Goal: Task Accomplishment & Management: Manage account settings

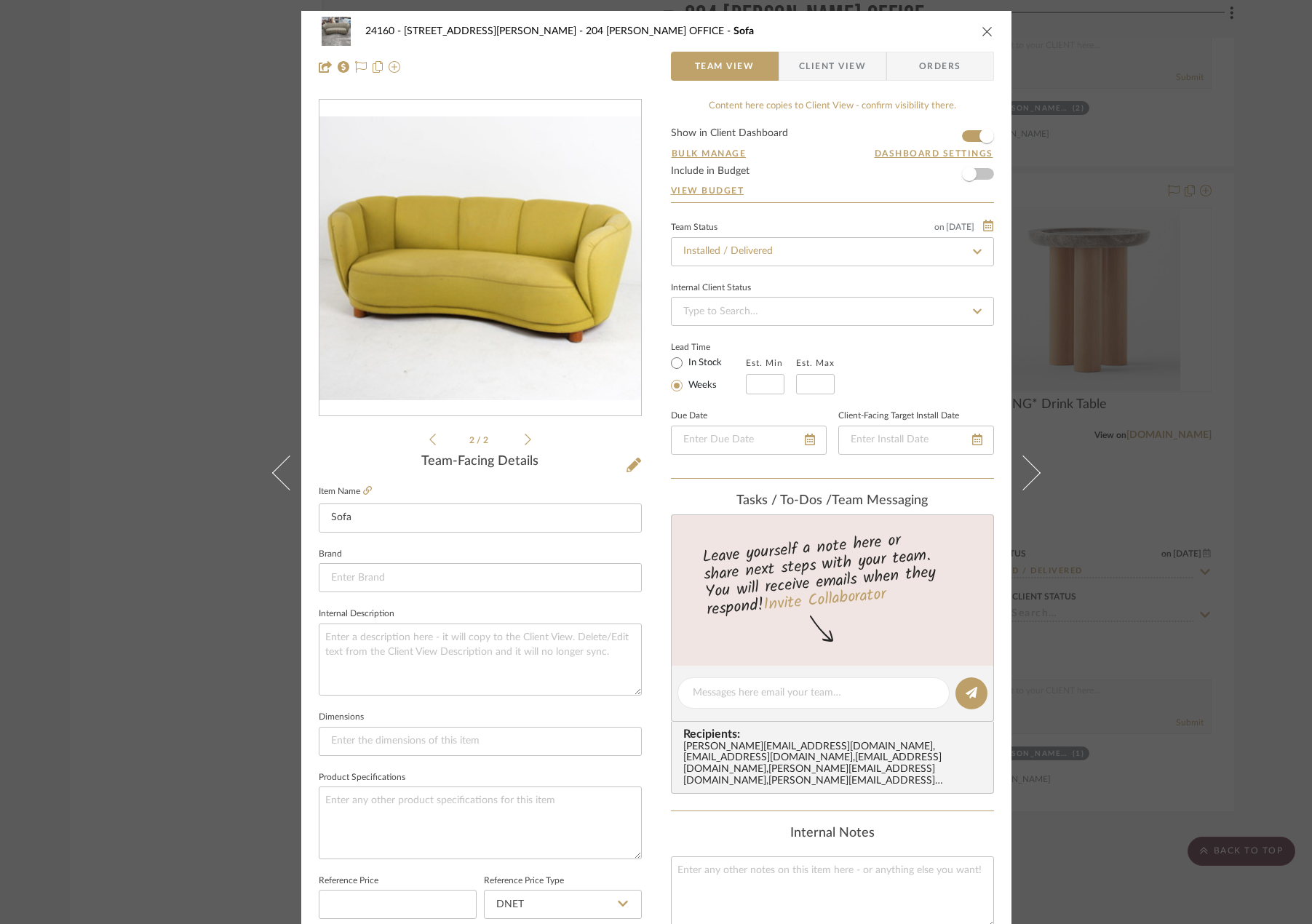
click at [243, 268] on div "24160 - [STREET_ADDRESS] - [PERSON_NAME] 204 [PERSON_NAME] OFFICE Sofa Team Vie…" at bounding box center [656, 462] width 1312 height 924
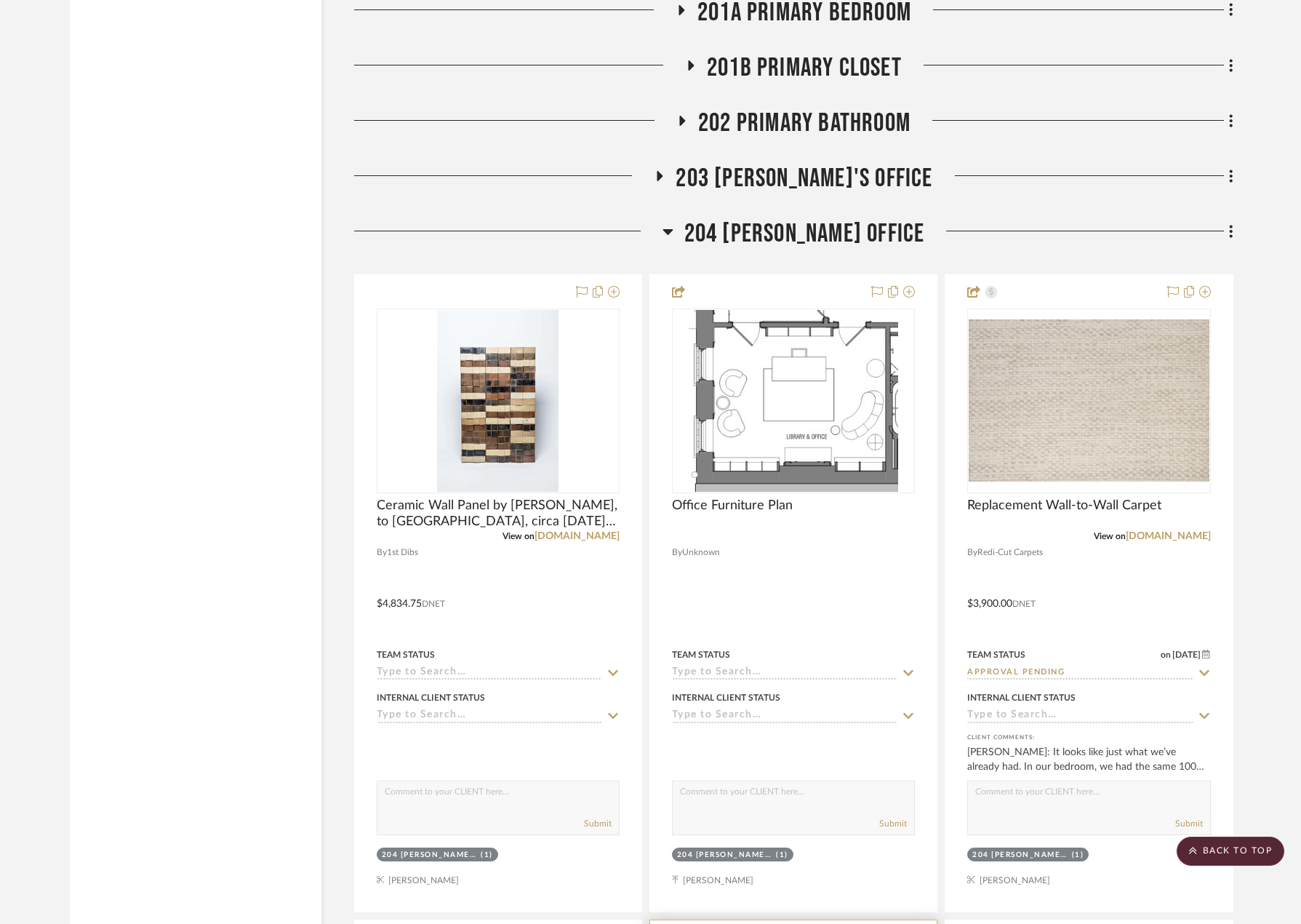
scroll to position [3127, 0]
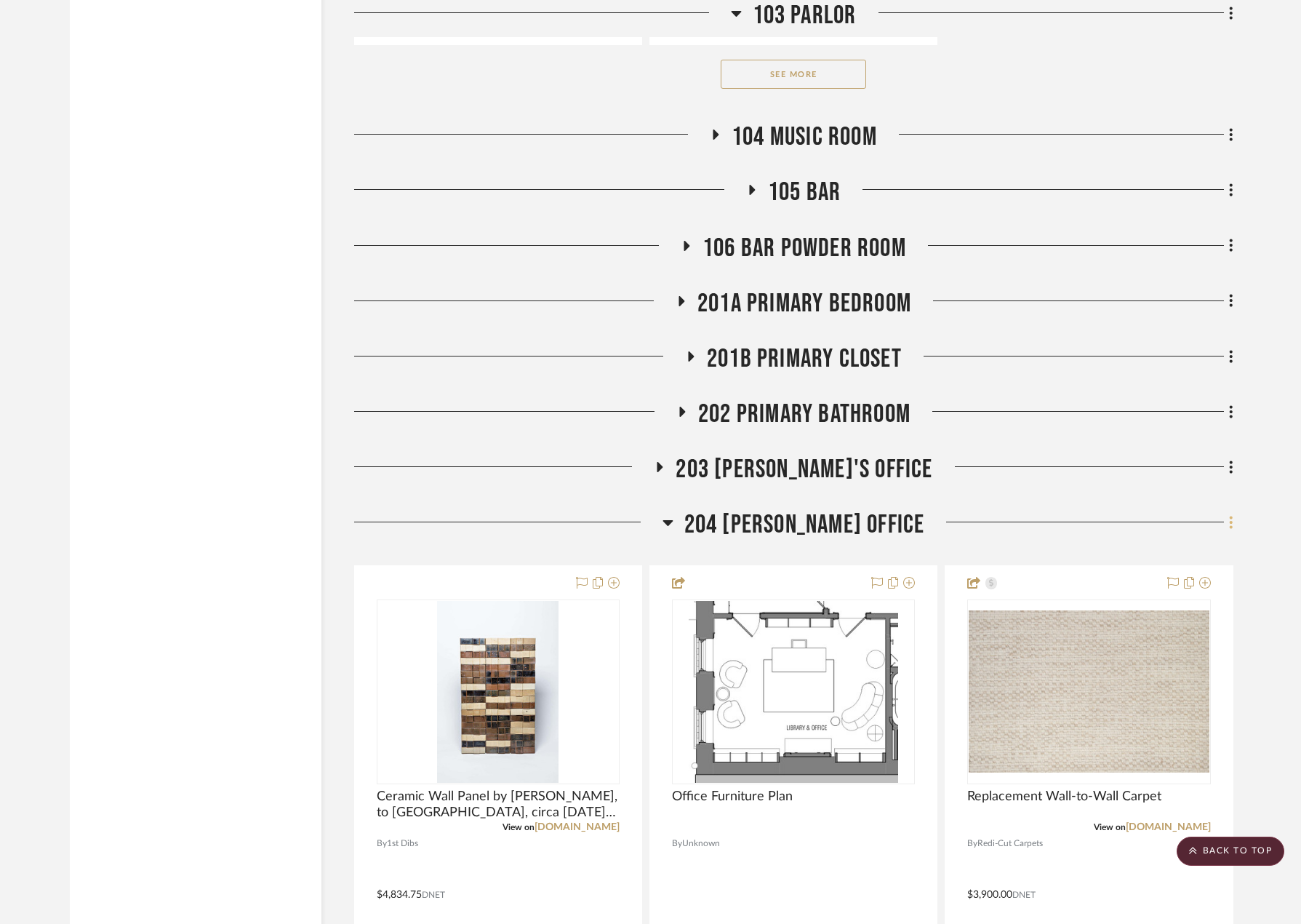
click at [1229, 521] on icon at bounding box center [1231, 522] width 4 height 16
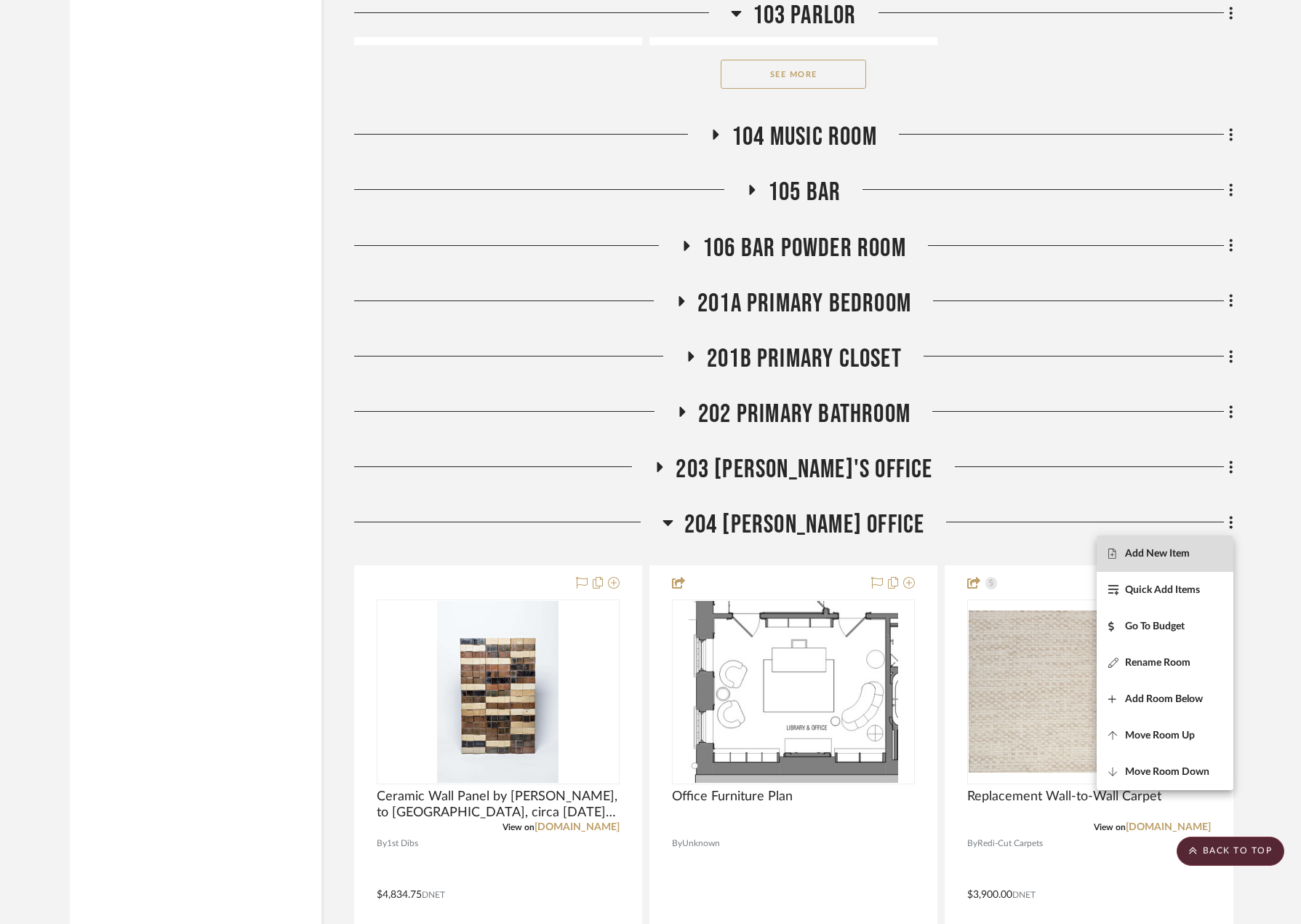
click at [1193, 553] on span "Add New Item" at bounding box center [1165, 553] width 113 height 12
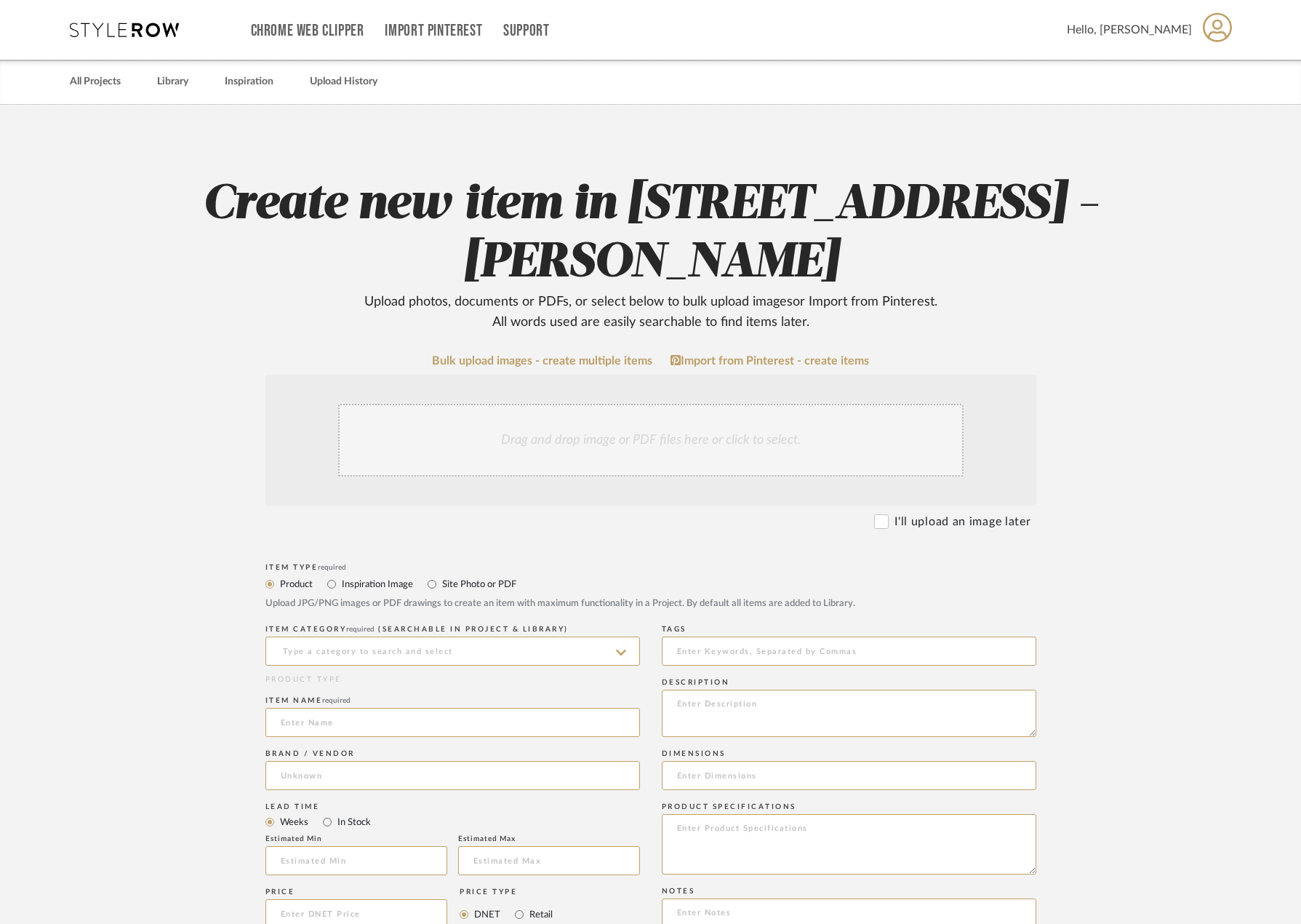
click at [550, 442] on div "Drag and drop image or PDF files here or click to select." at bounding box center [650, 439] width 625 height 73
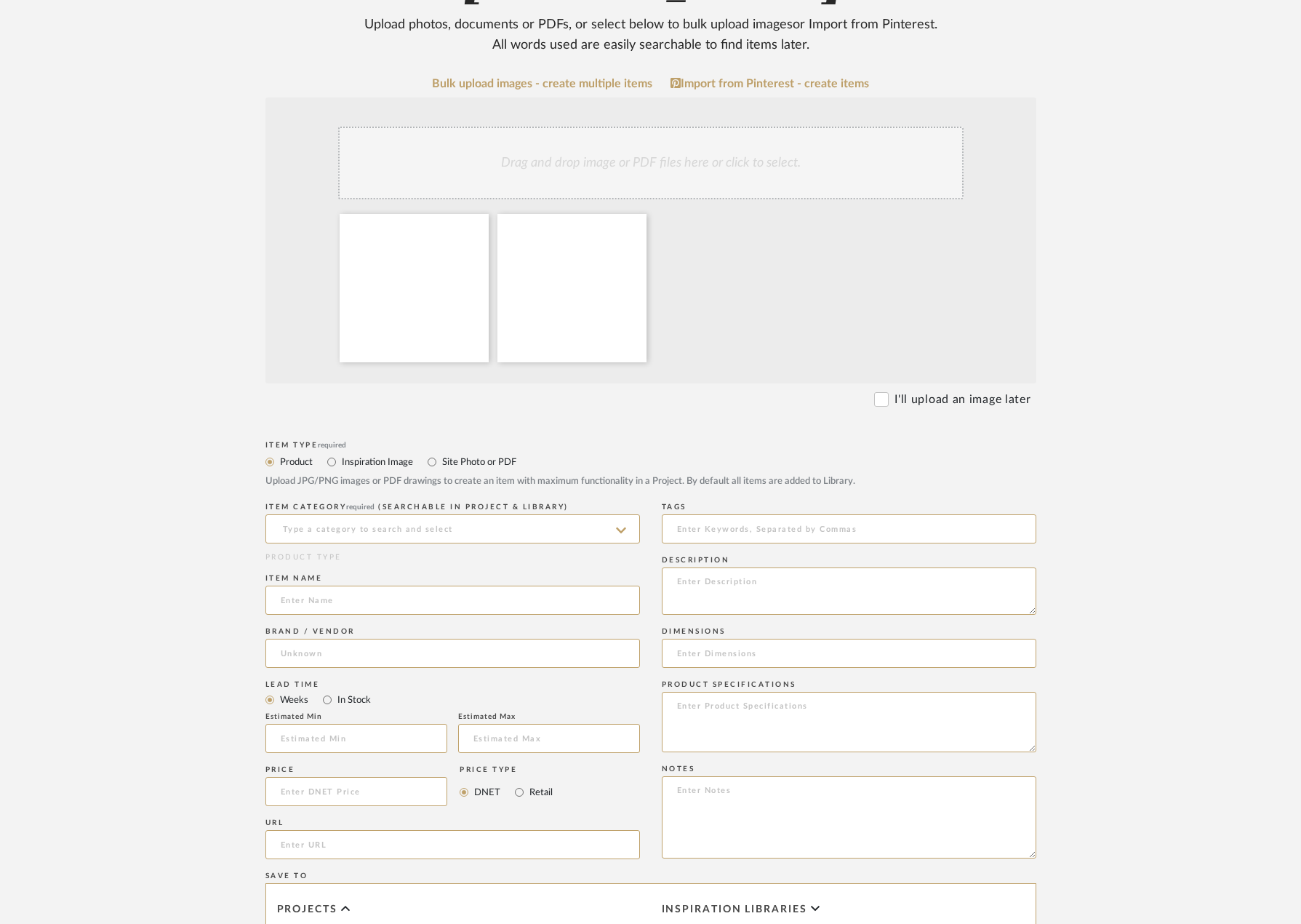
scroll to position [291, 0]
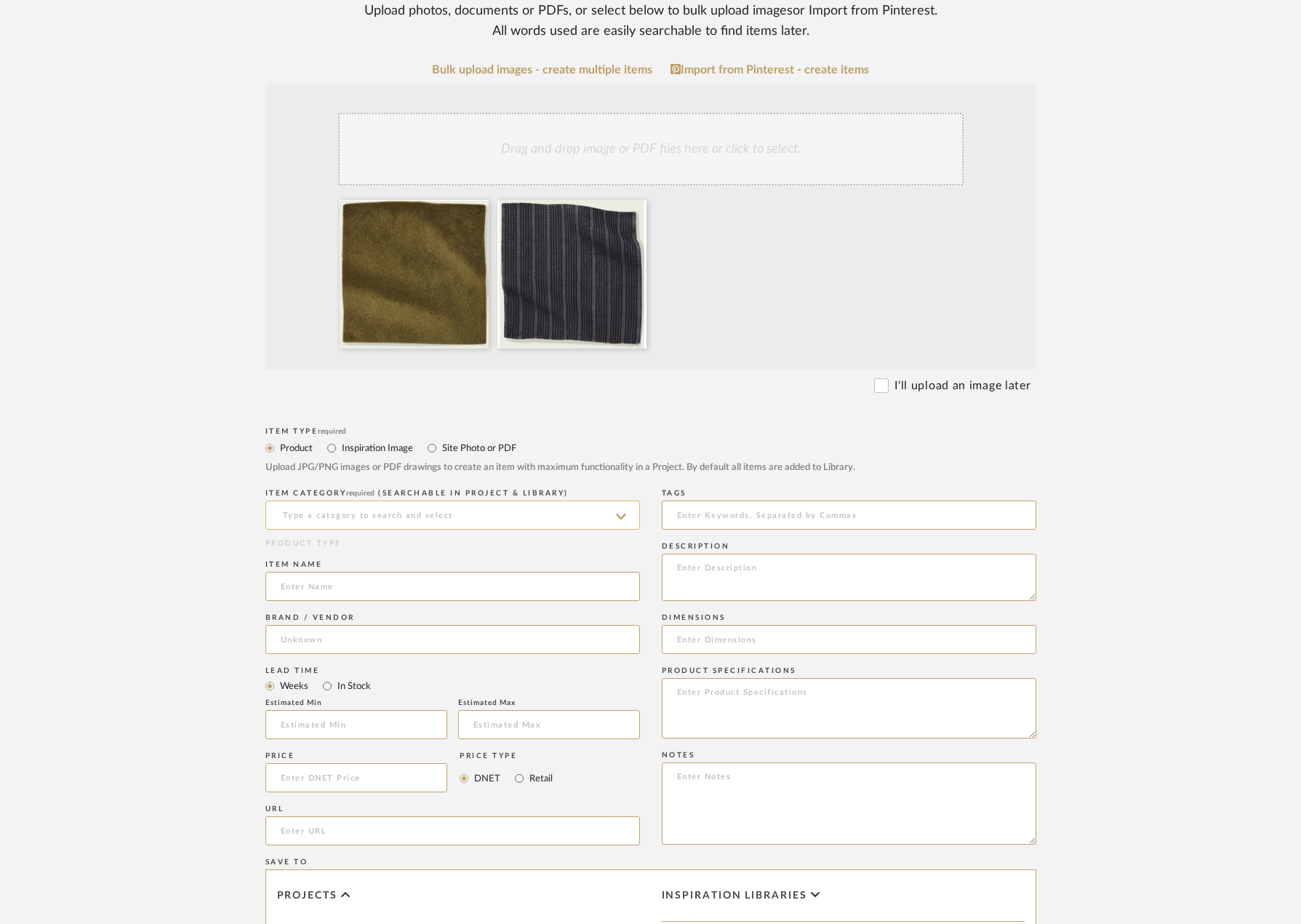
click at [498, 521] on input at bounding box center [452, 515] width 375 height 29
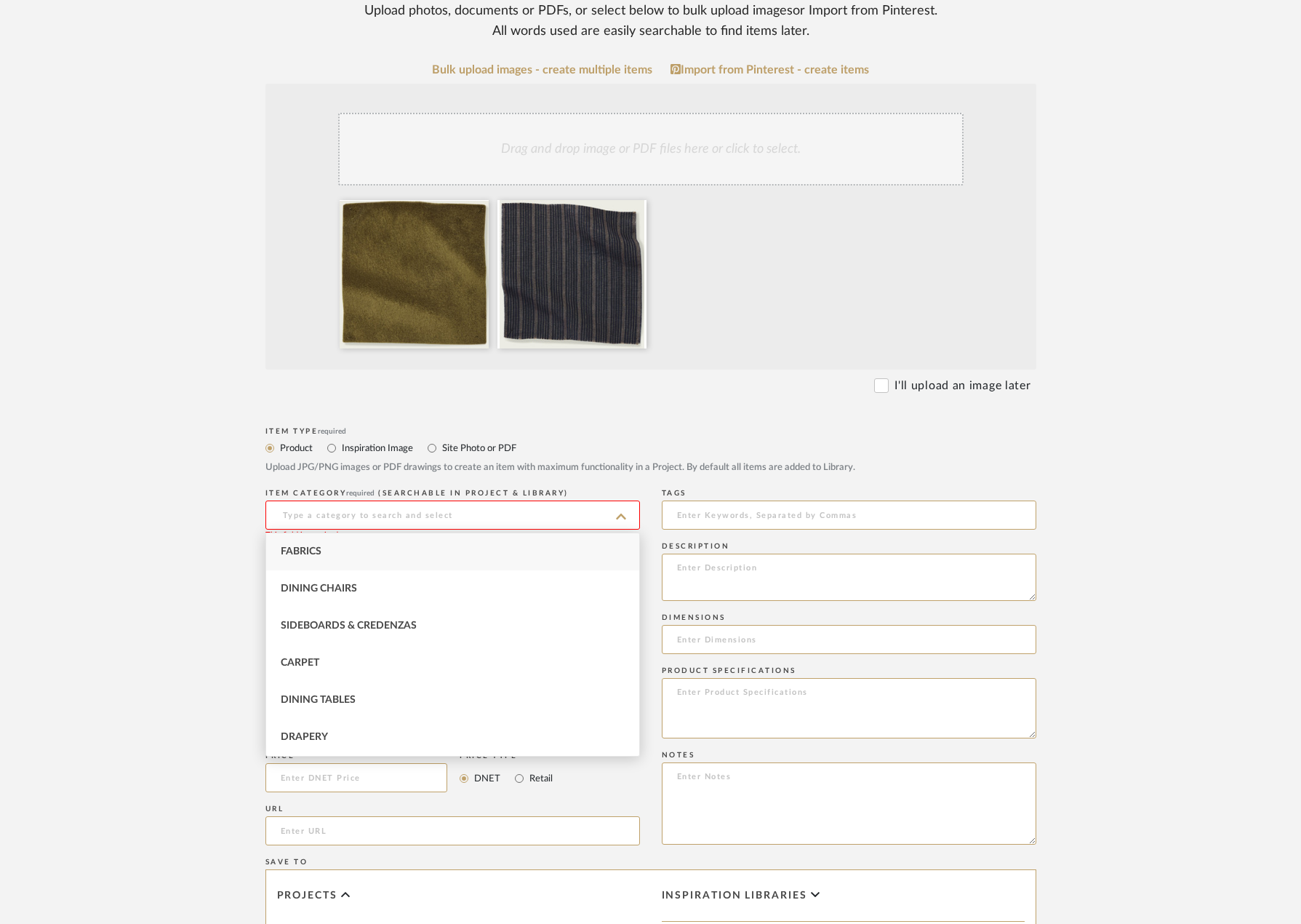
click at [477, 550] on div "Fabrics" at bounding box center [452, 552] width 373 height 37
type input "Fabrics"
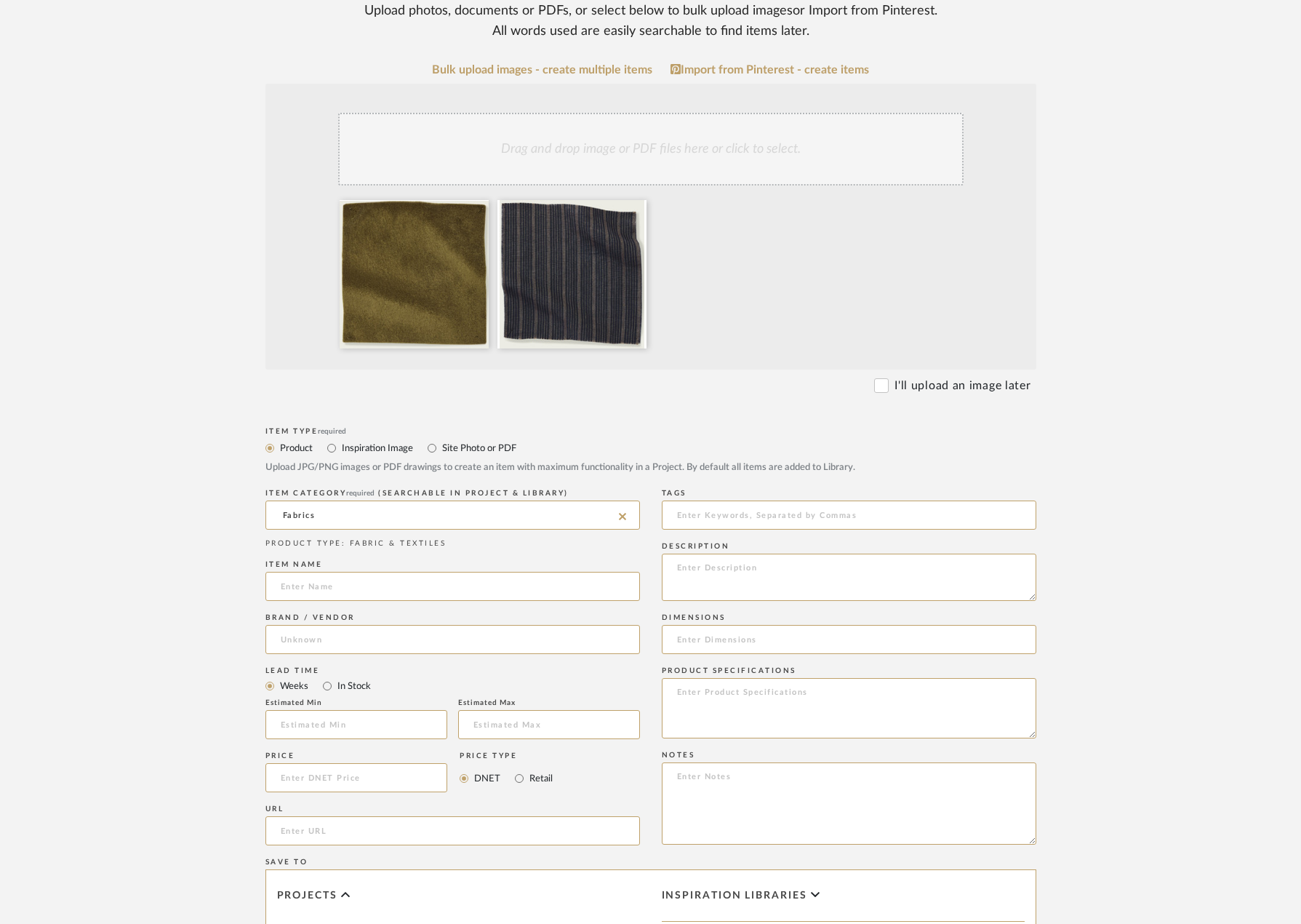
click at [442, 603] on div "Item name" at bounding box center [452, 583] width 375 height 53
click at [442, 597] on input at bounding box center [452, 586] width 375 height 29
type input "F"
type input "Z"
type input "P"
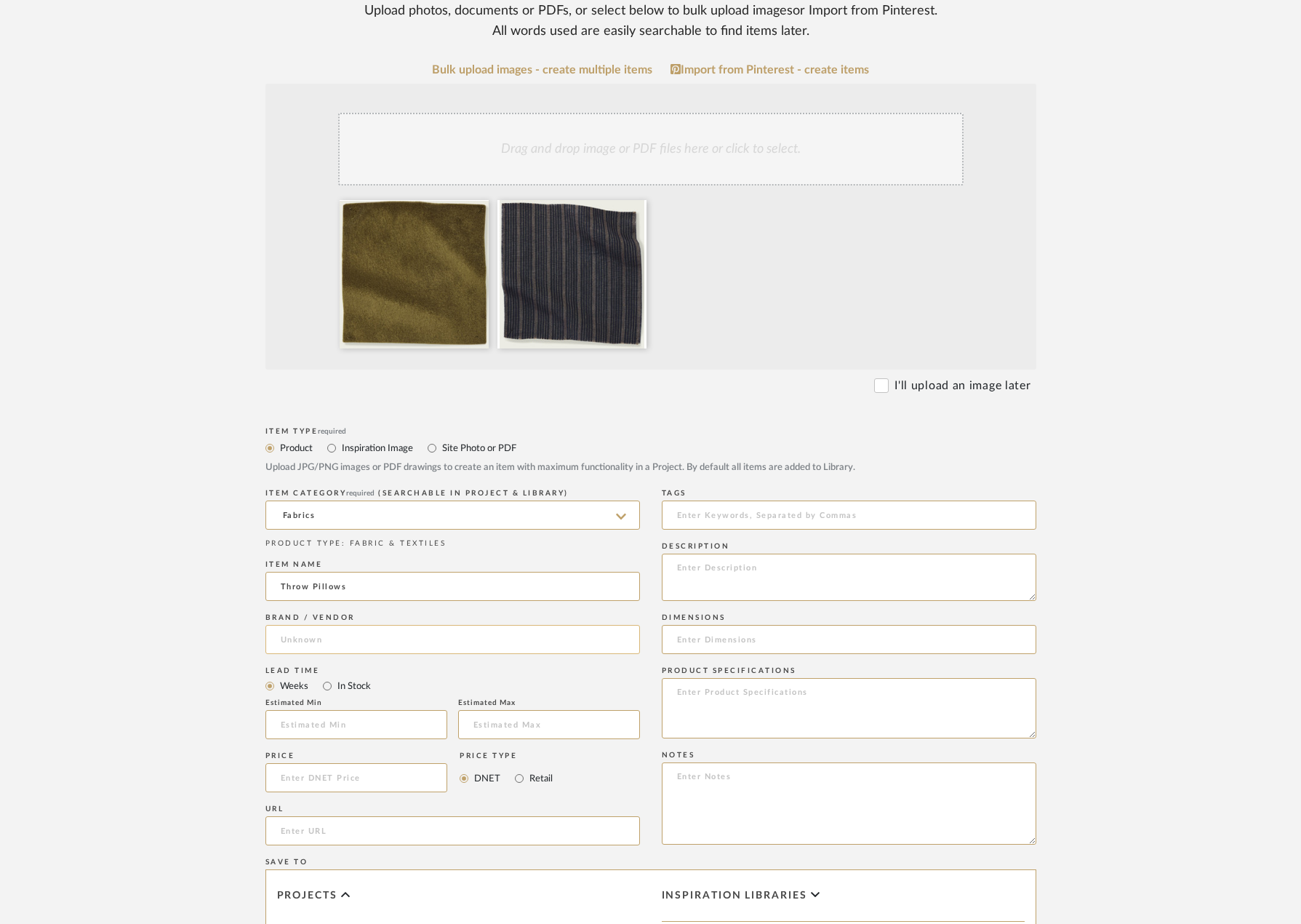
type input "Throw Pillows"
click at [424, 625] on input at bounding box center [452, 639] width 375 height 29
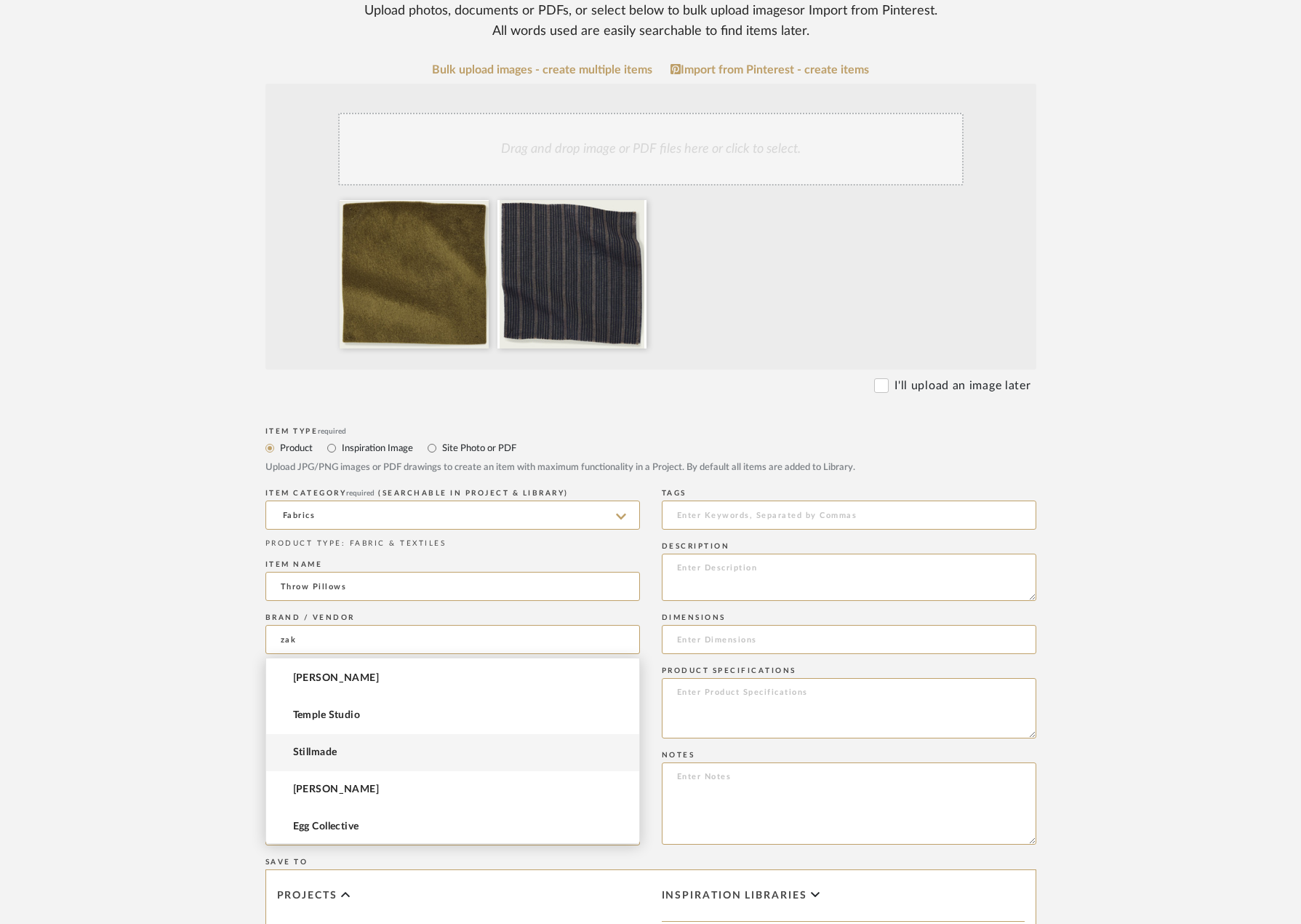
scroll to position [1, 0]
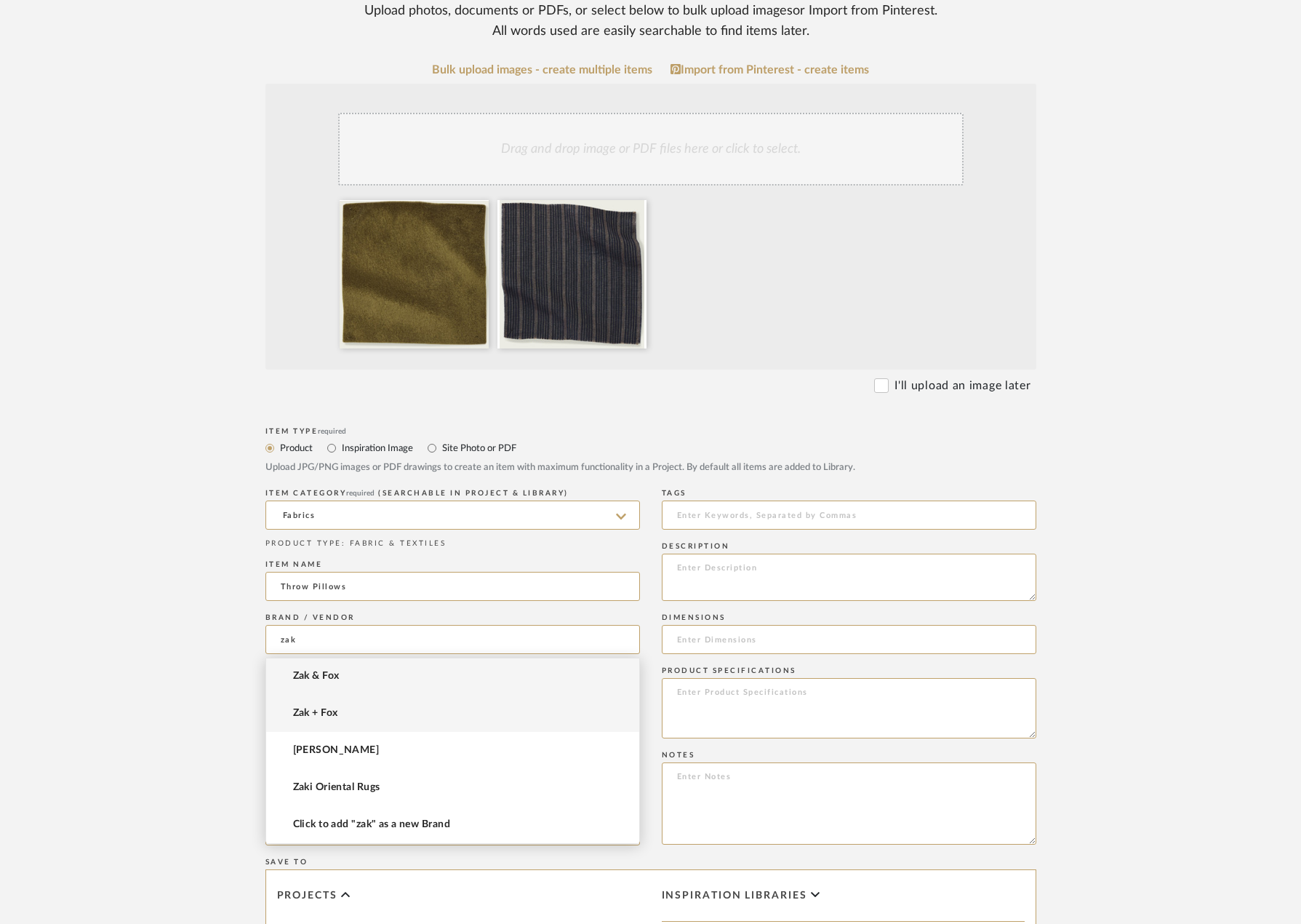
click at [392, 706] on mat-option "Zak + Fox" at bounding box center [452, 713] width 373 height 37
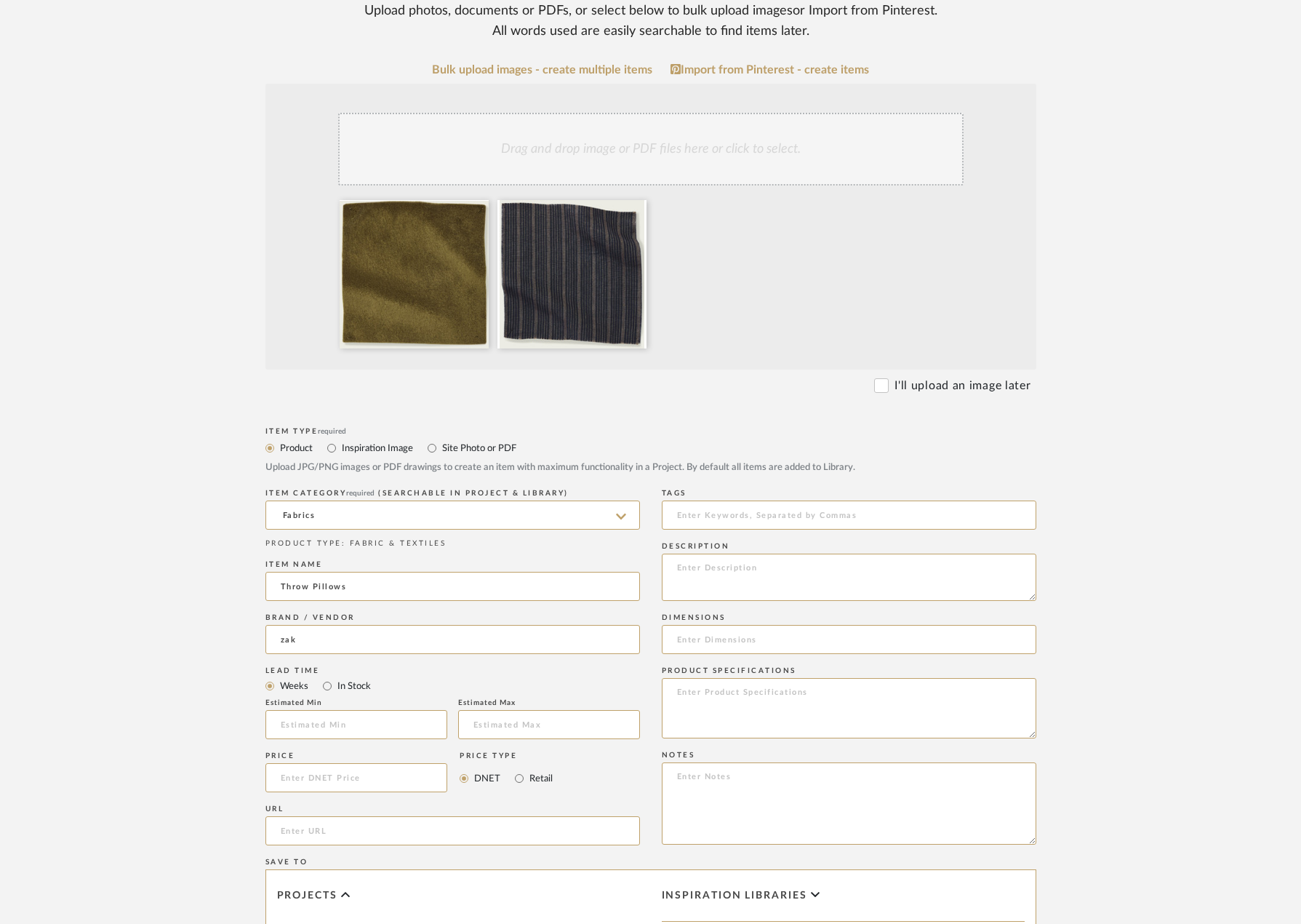
type input "Zak + Fox"
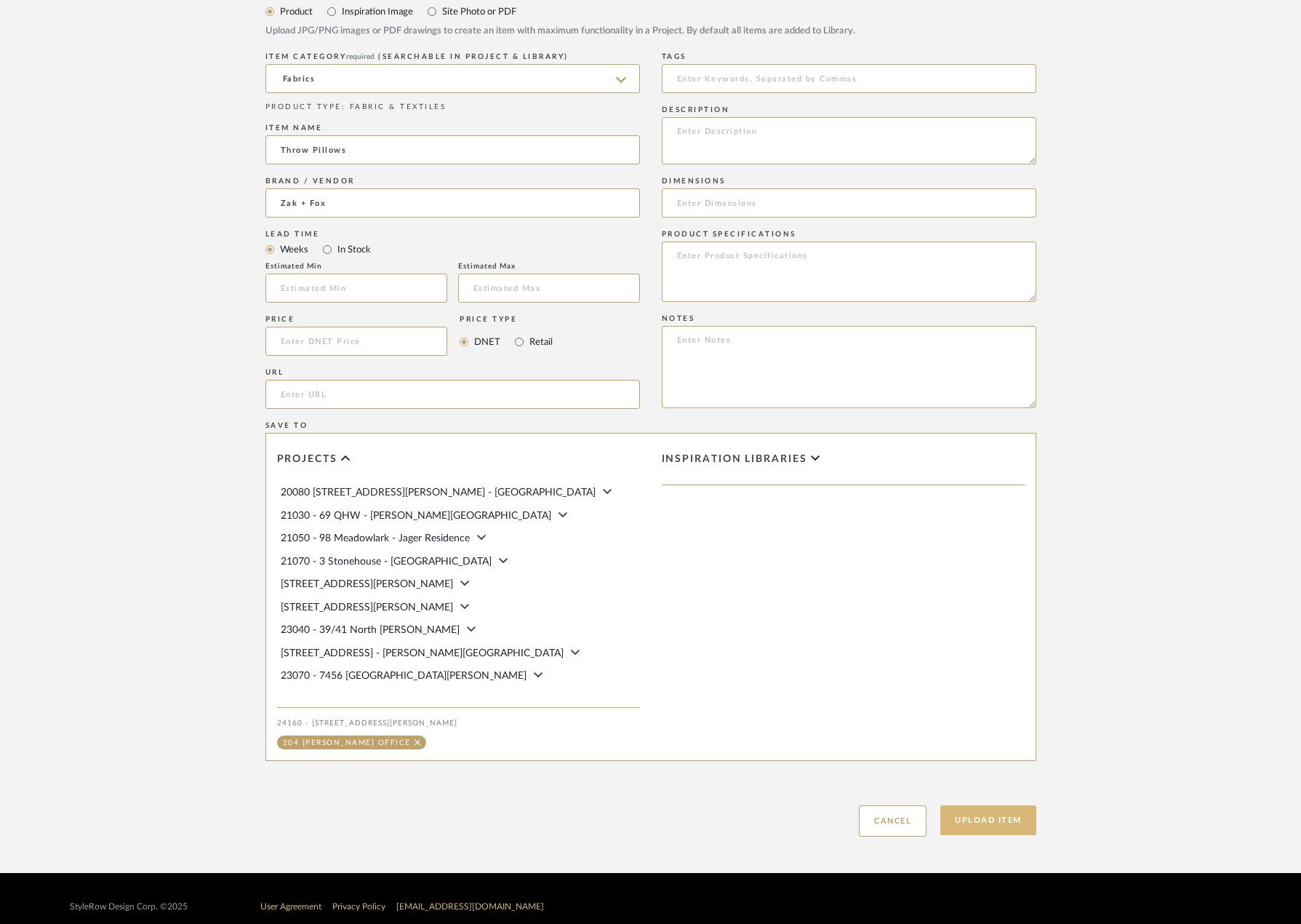
click at [972, 809] on button "Upload Item" at bounding box center [989, 819] width 96 height 30
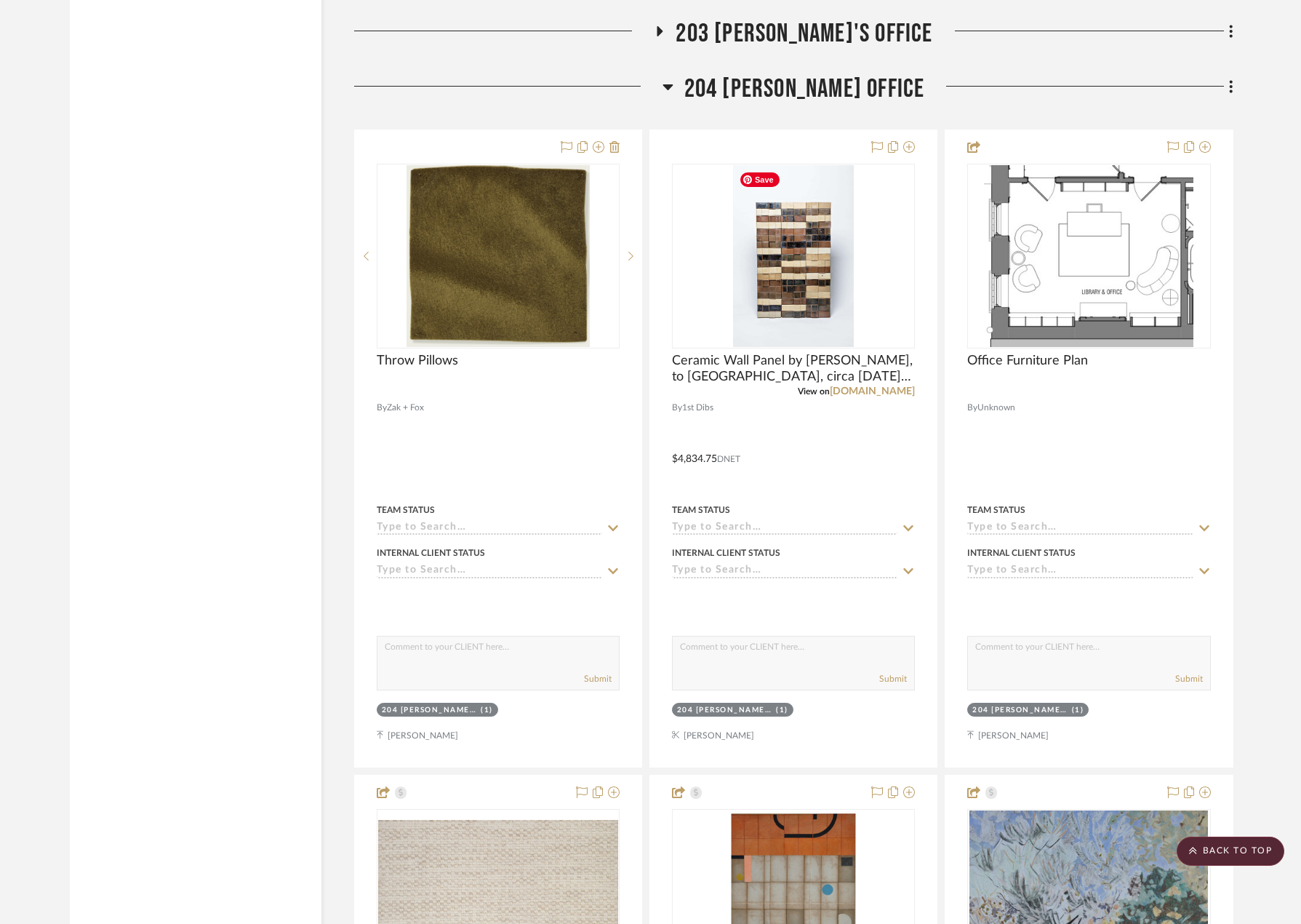
scroll to position [3634, 0]
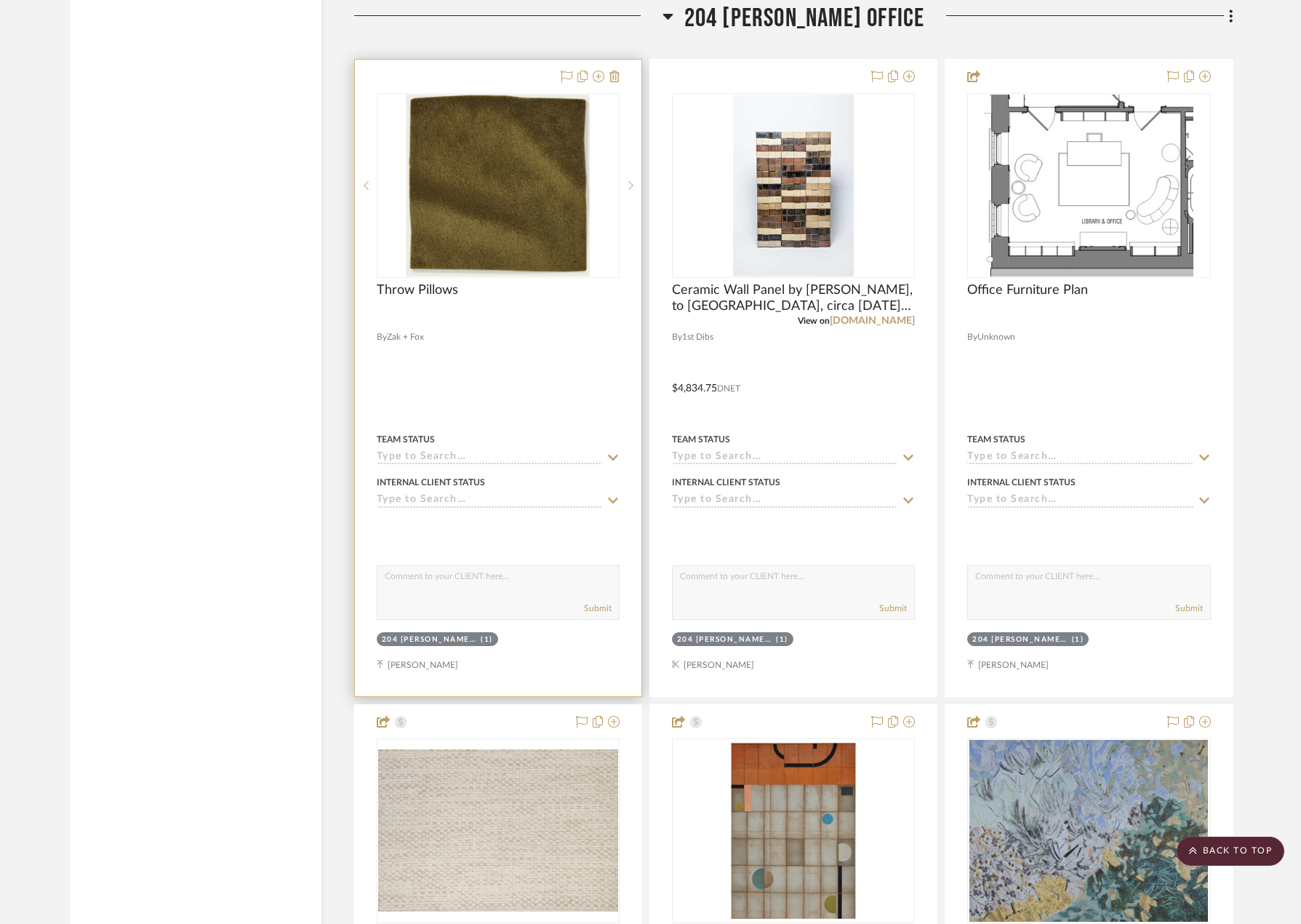
click at [519, 331] on div at bounding box center [498, 378] width 287 height 636
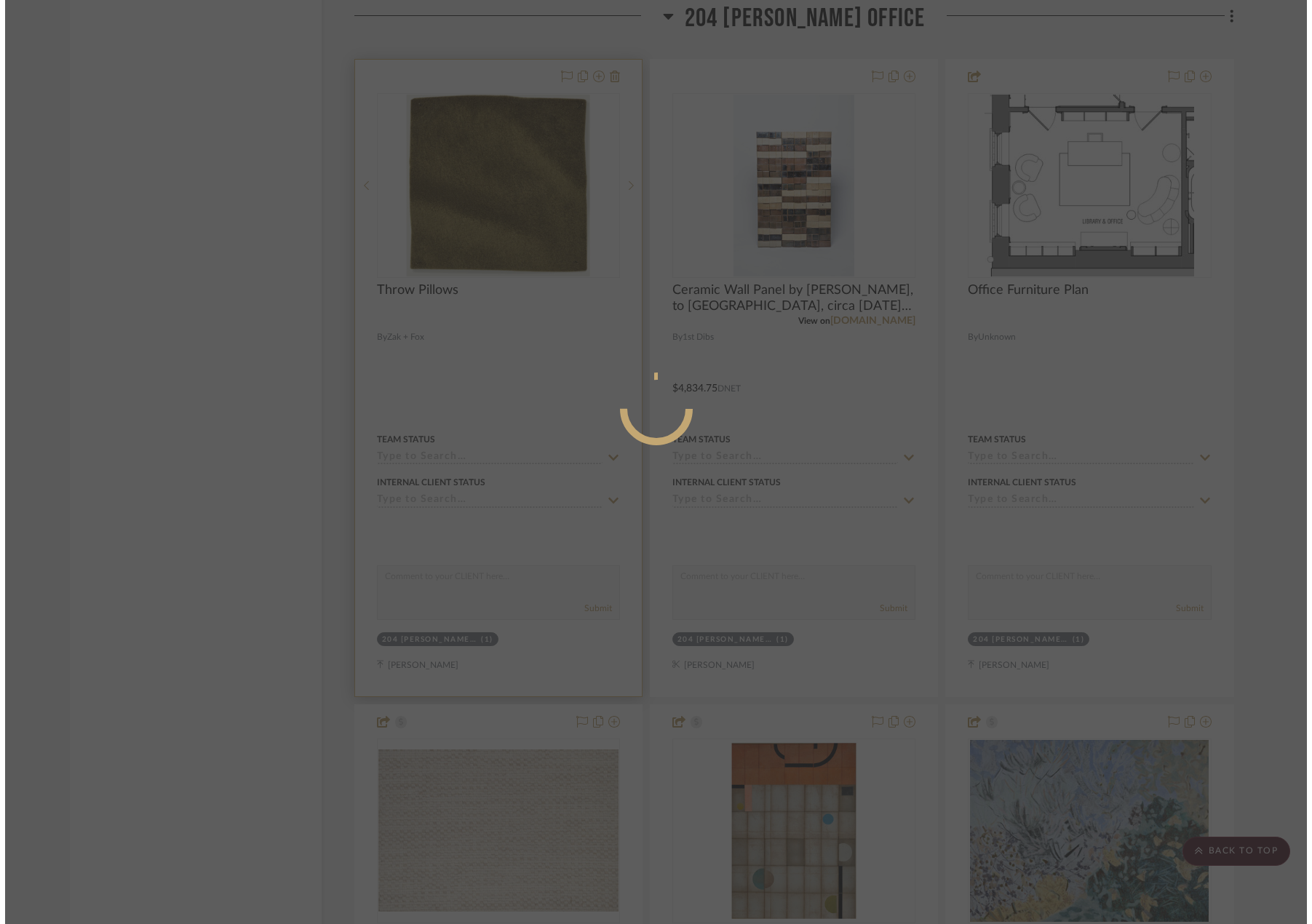
scroll to position [0, 0]
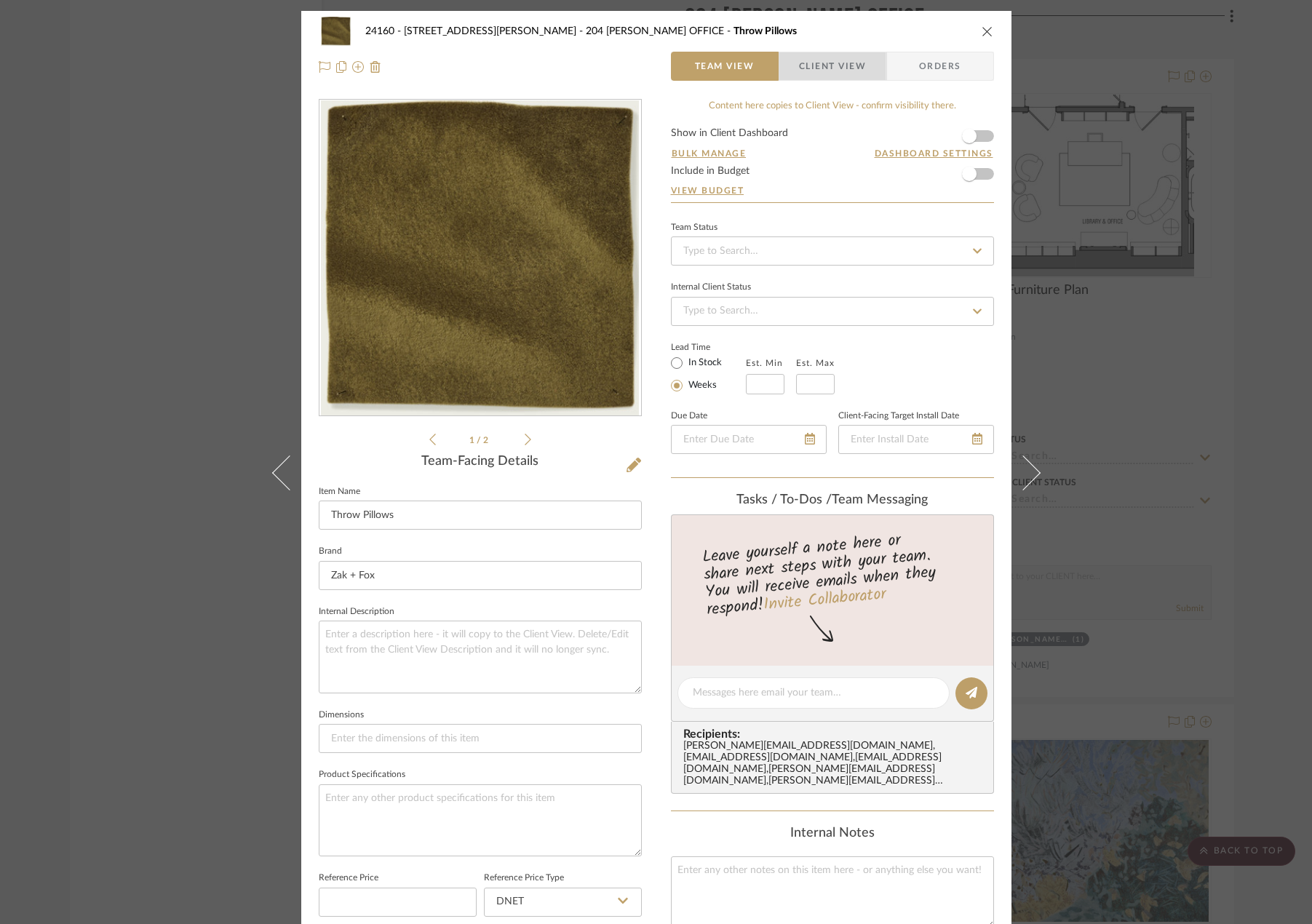
drag, startPoint x: 857, startPoint y: 71, endPoint x: 838, endPoint y: 89, distance: 26.2
click at [857, 70] on span "Client View" at bounding box center [833, 66] width 67 height 29
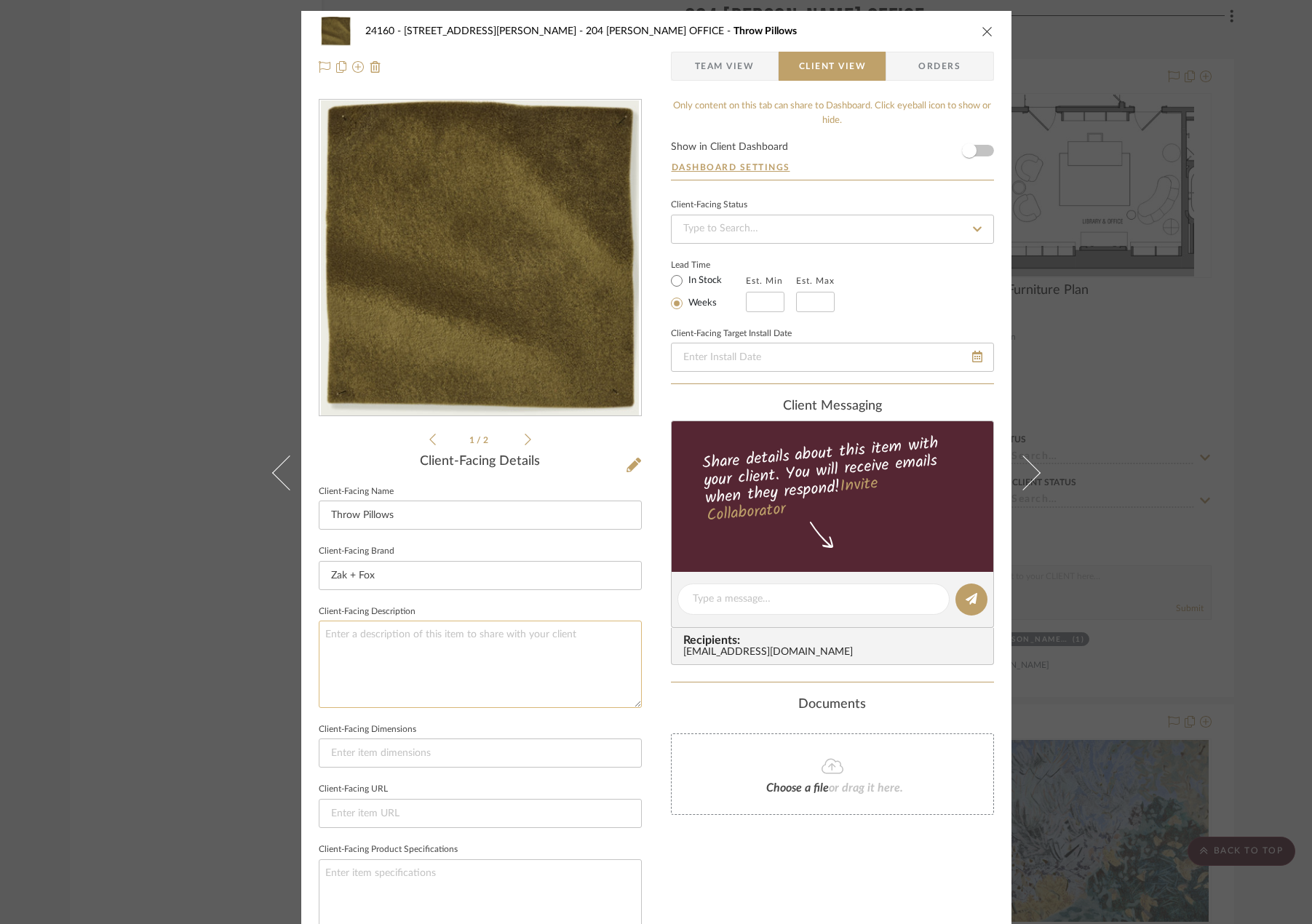
click at [537, 631] on textarea at bounding box center [480, 664] width 323 height 86
click at [538, 632] on textarea "Qty. 2 || Throw Pillows by [PERSON_NAME] and [PERSON_NAME] || Color/FInish:" at bounding box center [480, 664] width 323 height 86
click at [596, 639] on textarea "Qty. 2 || Throw Pillows by [PERSON_NAME] and [PERSON_NAME] || Color/Finish:" at bounding box center [480, 664] width 323 height 86
type textarea "Qty. 2 || Throw Pillows by [PERSON_NAME] and [PERSON_NAME] || One 18"x18" Pillo…"
drag, startPoint x: 606, startPoint y: 654, endPoint x: 529, endPoint y: 664, distance: 77.6
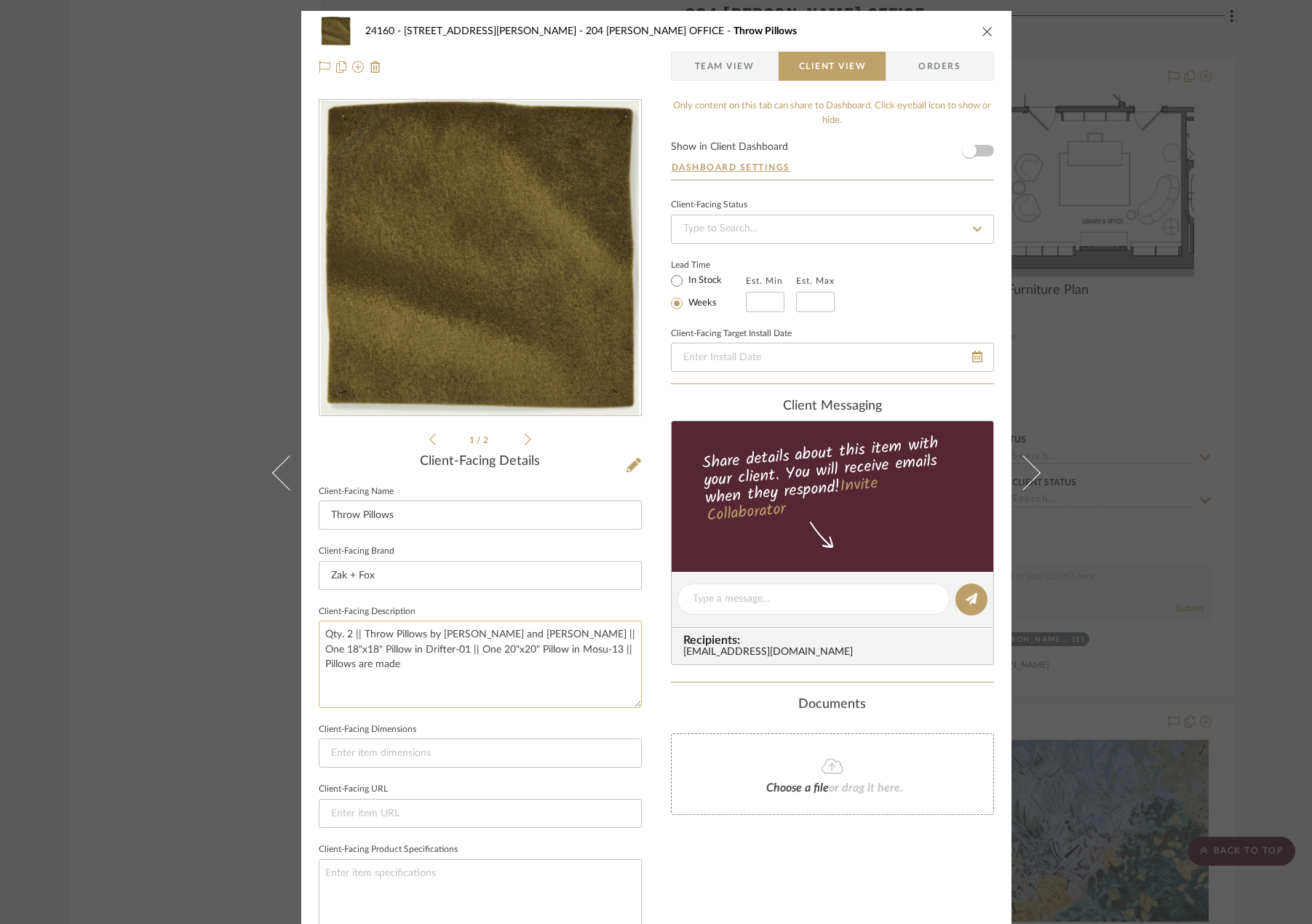
click at [529, 664] on textarea "Qty. 2 || Throw Pillows by [PERSON_NAME] and [PERSON_NAME] || One 18"x18" Pillo…" at bounding box center [480, 664] width 323 height 86
type textarea "Qty. 2 || Throw Pillows by [PERSON_NAME] and [PERSON_NAME] || One 18"x18" Pillo…"
click at [472, 761] on input at bounding box center [480, 752] width 323 height 29
type input "18"x18" | 20"x20""
click at [452, 805] on input at bounding box center [480, 813] width 323 height 29
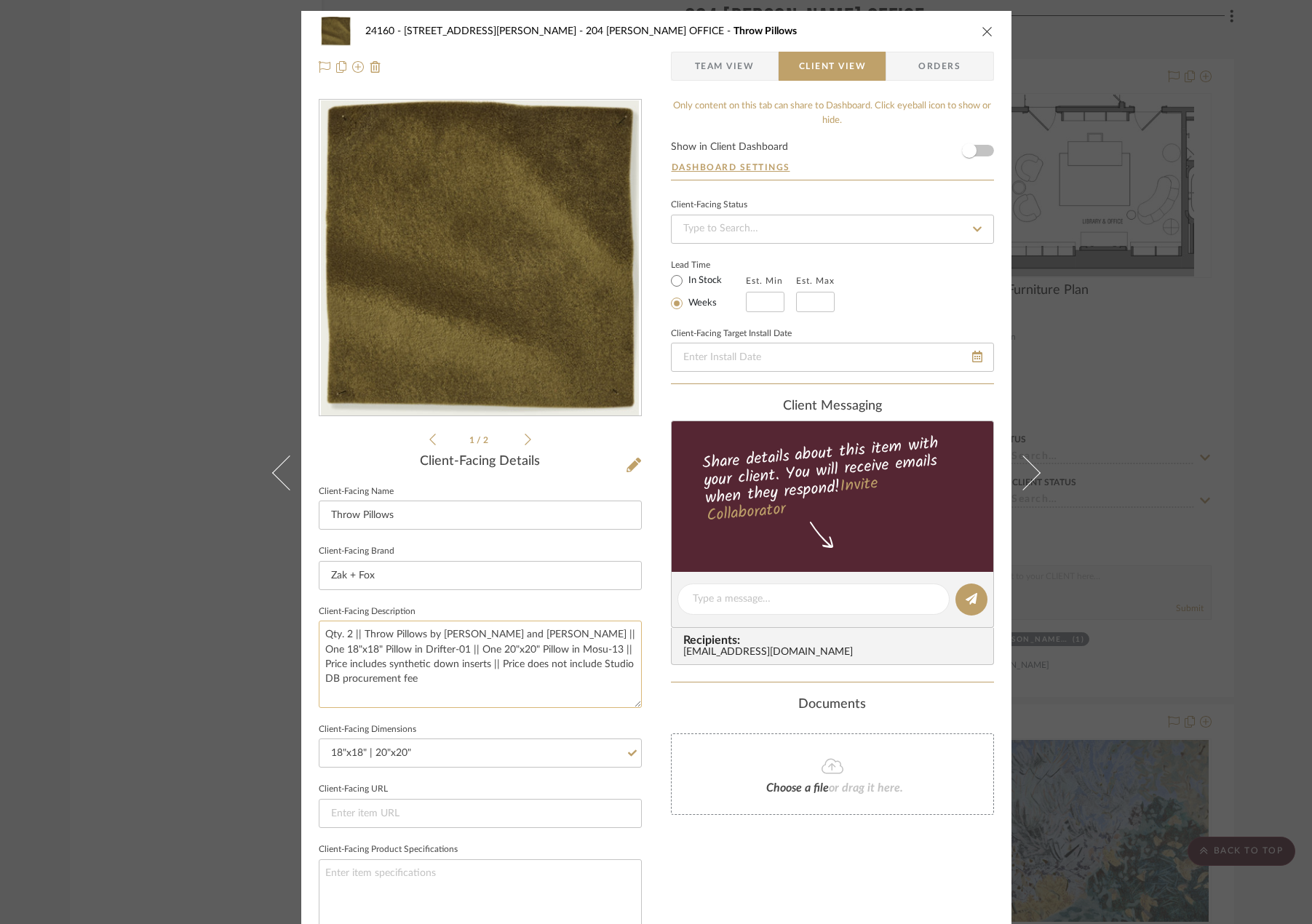
click at [440, 631] on textarea "Qty. 2 || Throw Pillows by [PERSON_NAME] and [PERSON_NAME] || One 18"x18" Pillo…" at bounding box center [480, 664] width 323 height 86
drag, startPoint x: 439, startPoint y: 642, endPoint x: 416, endPoint y: 661, distance: 29.8
click at [438, 643] on textarea "Qty. 2 || Throw Pillows by [PERSON_NAME] and [PERSON_NAME] || One 18"x18" Pillo…" at bounding box center [480, 664] width 323 height 86
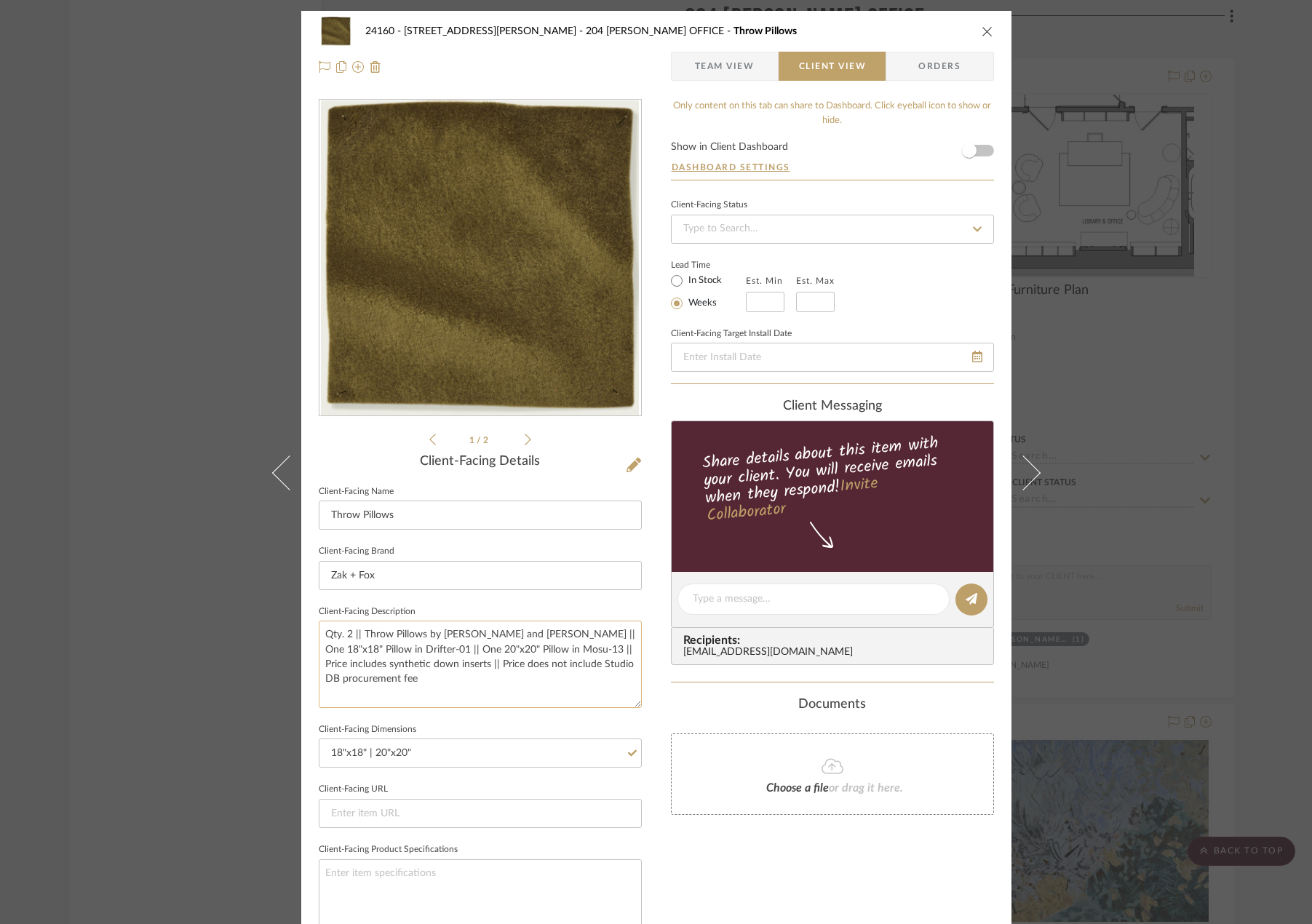
click at [416, 656] on textarea "Qty. 2 || Throw Pillows by [PERSON_NAME] and [PERSON_NAME] || One 18"x18" Pillo…" at bounding box center [480, 664] width 323 height 86
click at [418, 677] on textarea "Qty. 2 || Throw Pillows by [PERSON_NAME] and [PERSON_NAME] || One 18"x18" Pillo…" at bounding box center [480, 664] width 323 height 86
drag, startPoint x: 376, startPoint y: 653, endPoint x: 368, endPoint y: 654, distance: 8.1
click at [368, 654] on textarea "Qty. 2 || Throw Pillows by [PERSON_NAME] and [PERSON_NAME] || One 18"x18" Pillo…" at bounding box center [480, 664] width 323 height 86
click at [378, 660] on textarea "Qty. 2 || Throw Pillows by [PERSON_NAME] and [PERSON_NAME] || One 18"x18" Pillo…" at bounding box center [480, 664] width 323 height 86
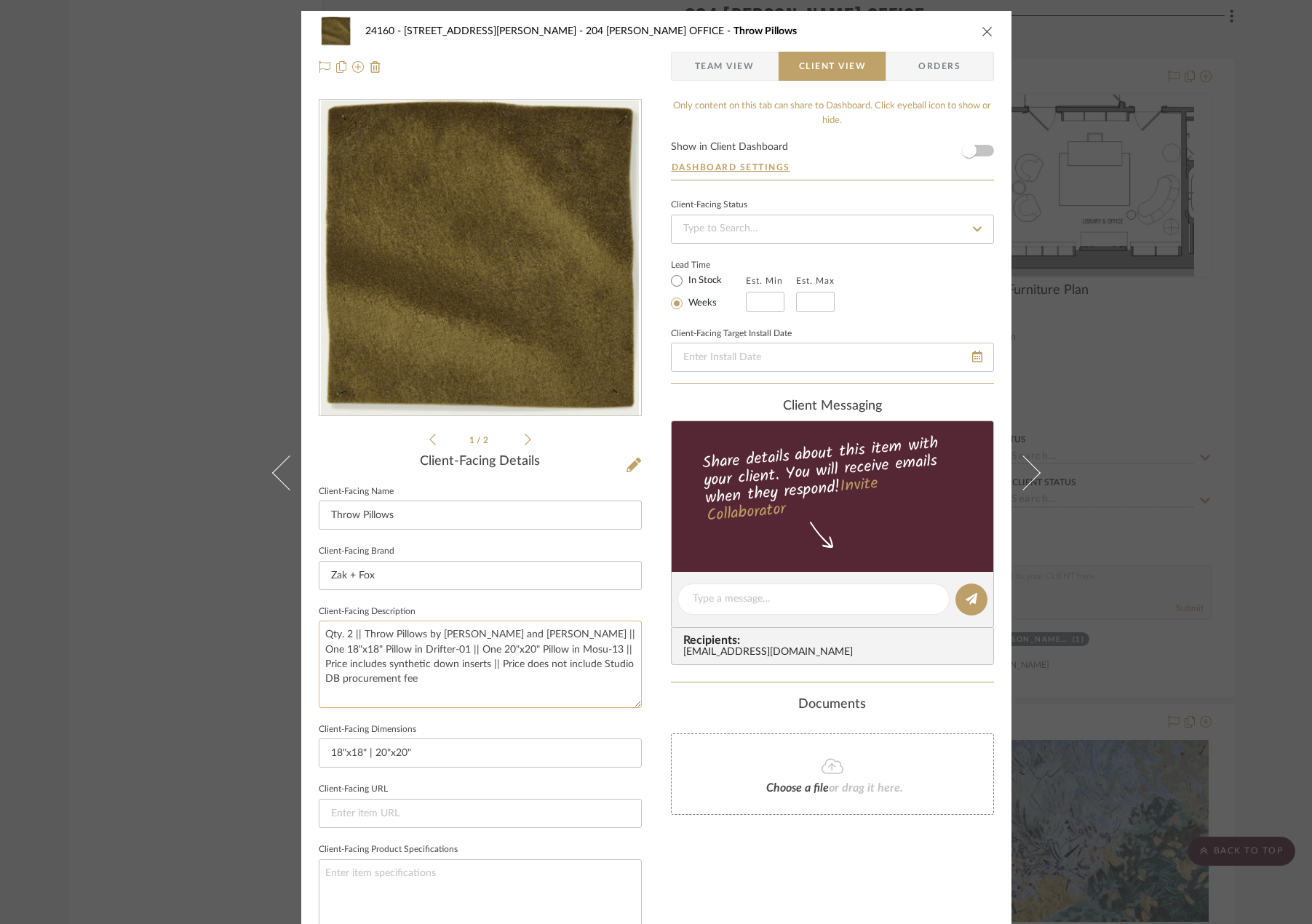
click at [459, 691] on textarea "Qty. 2 || Throw Pillows by [PERSON_NAME] and [PERSON_NAME] || One 18"x18" Pillo…" at bounding box center [480, 664] width 323 height 86
click at [475, 683] on textarea "Qty. 2 || Throw Pillows by [PERSON_NAME] and [PERSON_NAME] || One 18"x18" Pillo…" at bounding box center [480, 664] width 323 height 86
click at [485, 687] on textarea "Qty. 2 || Throw Pillows by [PERSON_NAME] and [PERSON_NAME] || One 18"x18" Pillo…" at bounding box center [480, 664] width 323 height 86
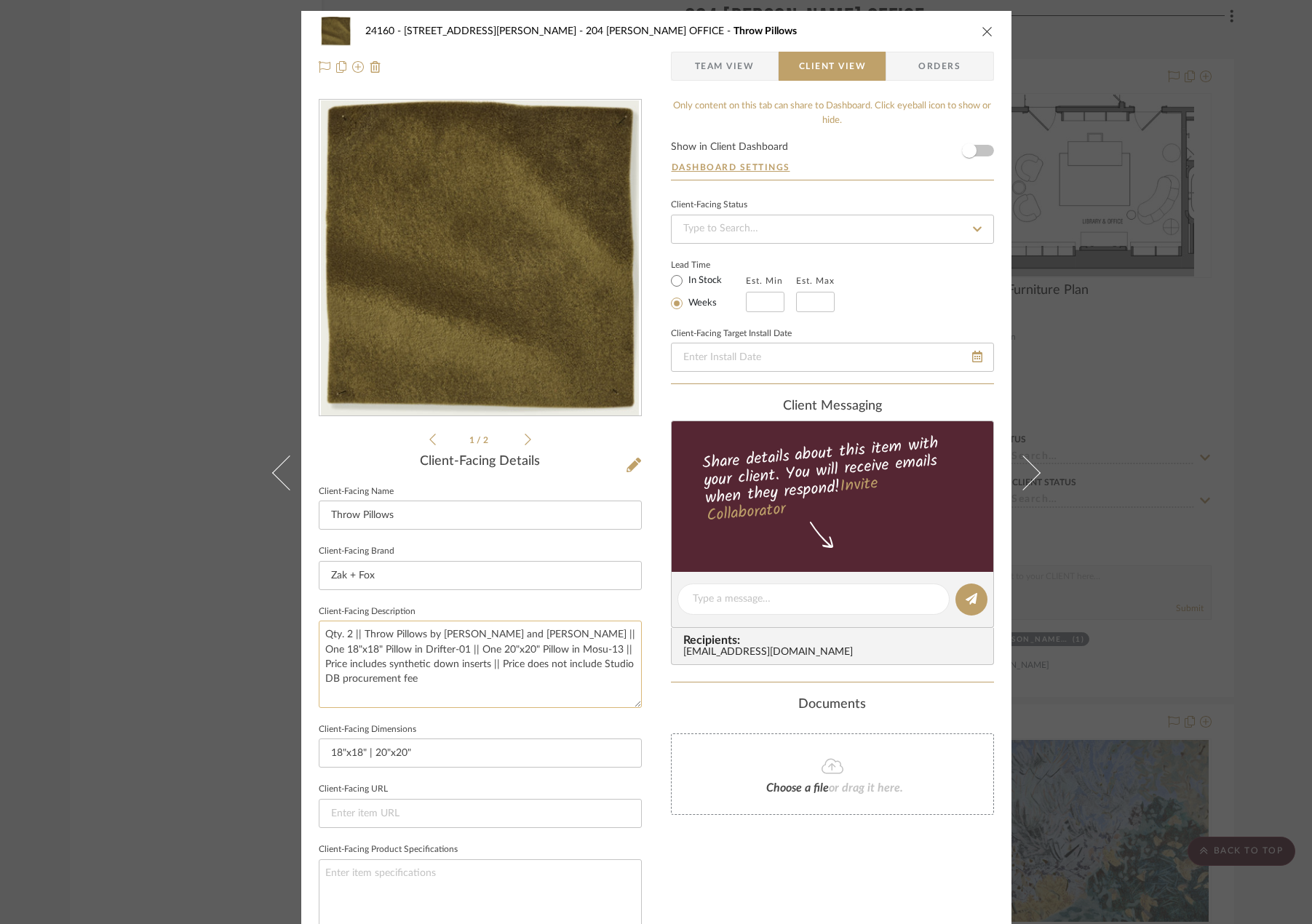
drag, startPoint x: 475, startPoint y: 637, endPoint x: 455, endPoint y: 638, distance: 20.0
click at [455, 638] on textarea "Qty. 2 || Throw Pillows by [PERSON_NAME] and [PERSON_NAME] || One 18"x18" Pillo…" at bounding box center [480, 664] width 323 height 86
click at [491, 675] on textarea "Qty. 2 || Throw Pillows by [PERSON_NAME] and [PERSON_NAME] || One 18"x18" Pillo…" at bounding box center [480, 664] width 323 height 86
click at [554, 664] on textarea "Qty. 2 || Throw Pillows by [PERSON_NAME] and [PERSON_NAME] || One 18"x18" Pillo…" at bounding box center [480, 664] width 323 height 86
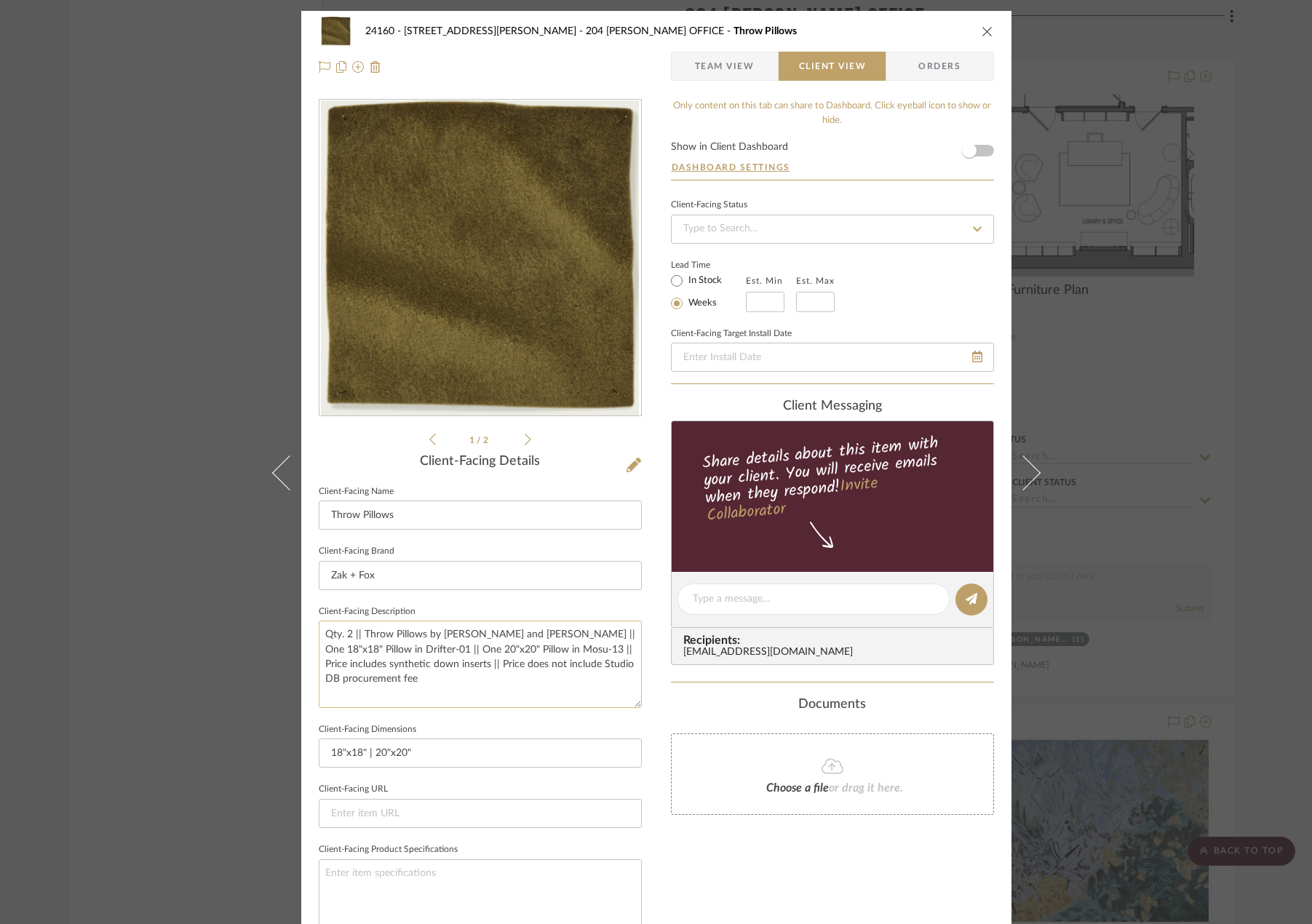
click at [554, 664] on textarea "Qty. 2 || Throw Pillows by [PERSON_NAME] and [PERSON_NAME] || One 18"x18" Pillo…" at bounding box center [480, 664] width 323 height 86
click at [532, 680] on textarea "Qty. 2 || Throw Pillows by [PERSON_NAME] and [PERSON_NAME] || One 18"x18" Pillo…" at bounding box center [480, 664] width 323 height 86
click at [759, 305] on input at bounding box center [765, 301] width 38 height 20
click at [815, 307] on input at bounding box center [815, 301] width 38 height 20
type input "2"
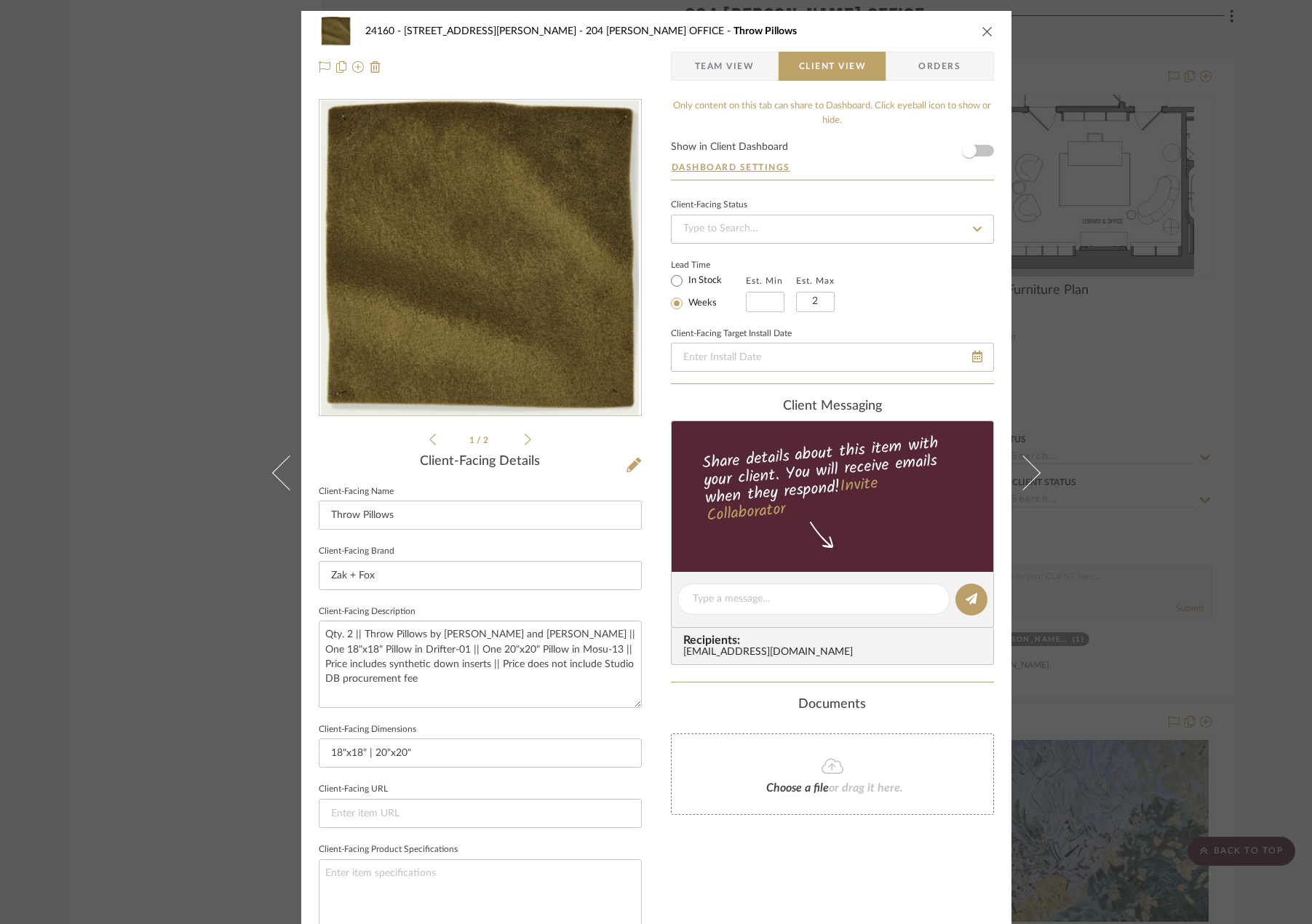
click at [911, 281] on div "Lead Time In Stock Weeks Est. Min Est. Max 2" at bounding box center [833, 284] width 323 height 57
click at [705, 73] on span "Team View" at bounding box center [725, 66] width 60 height 29
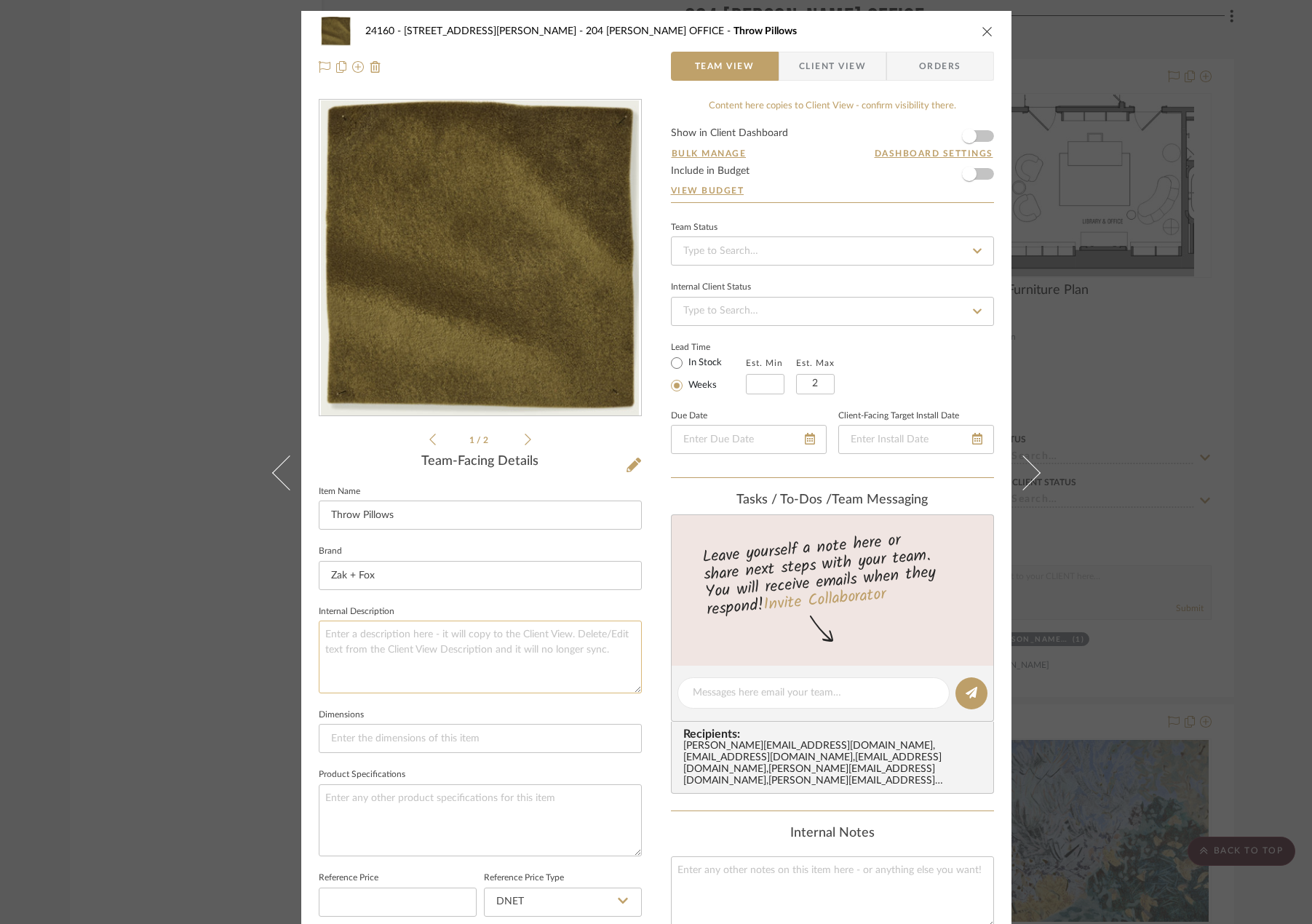
click at [563, 645] on textarea at bounding box center [480, 656] width 323 height 72
click at [726, 248] on input at bounding box center [833, 251] width 323 height 29
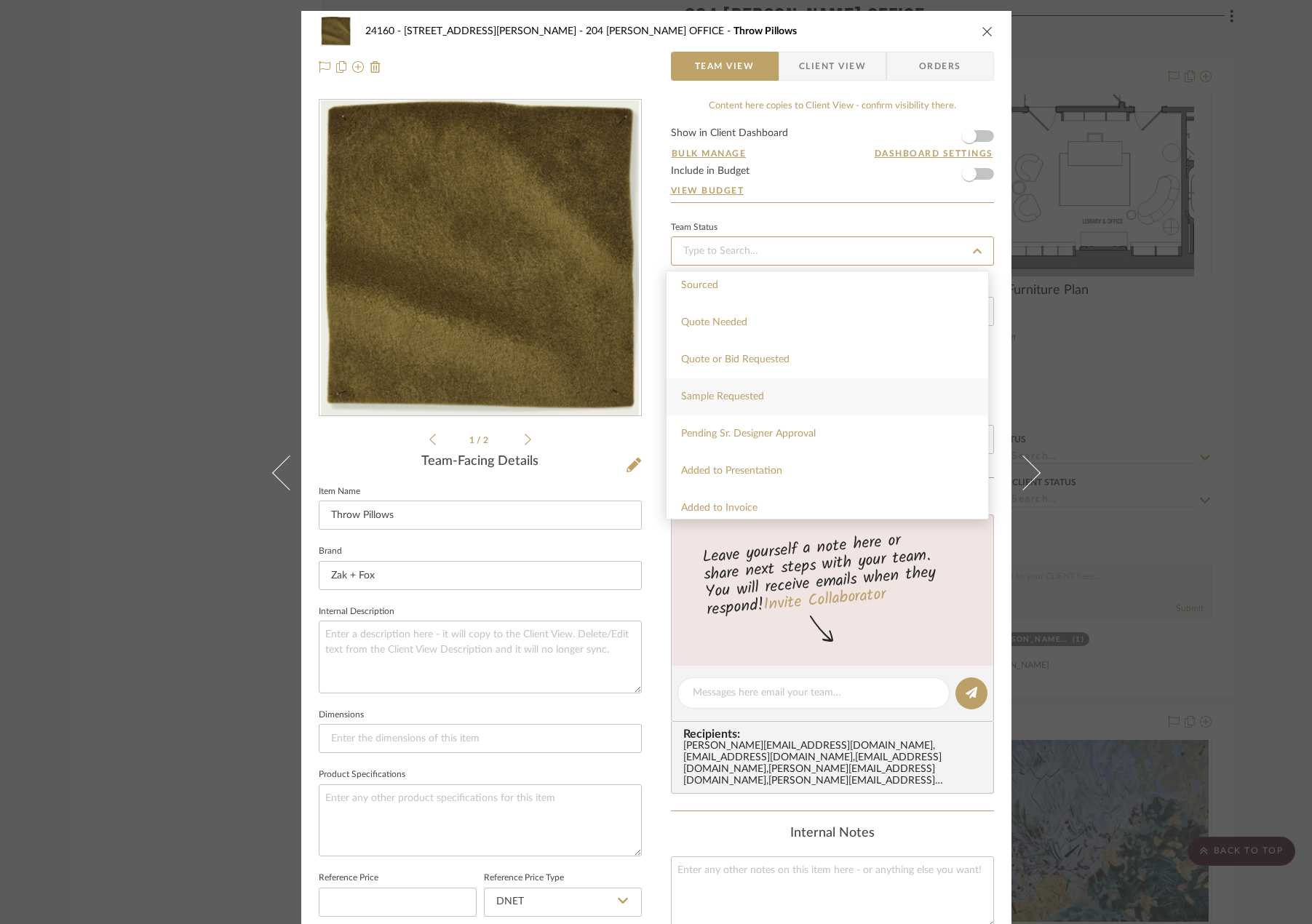
scroll to position [509, 0]
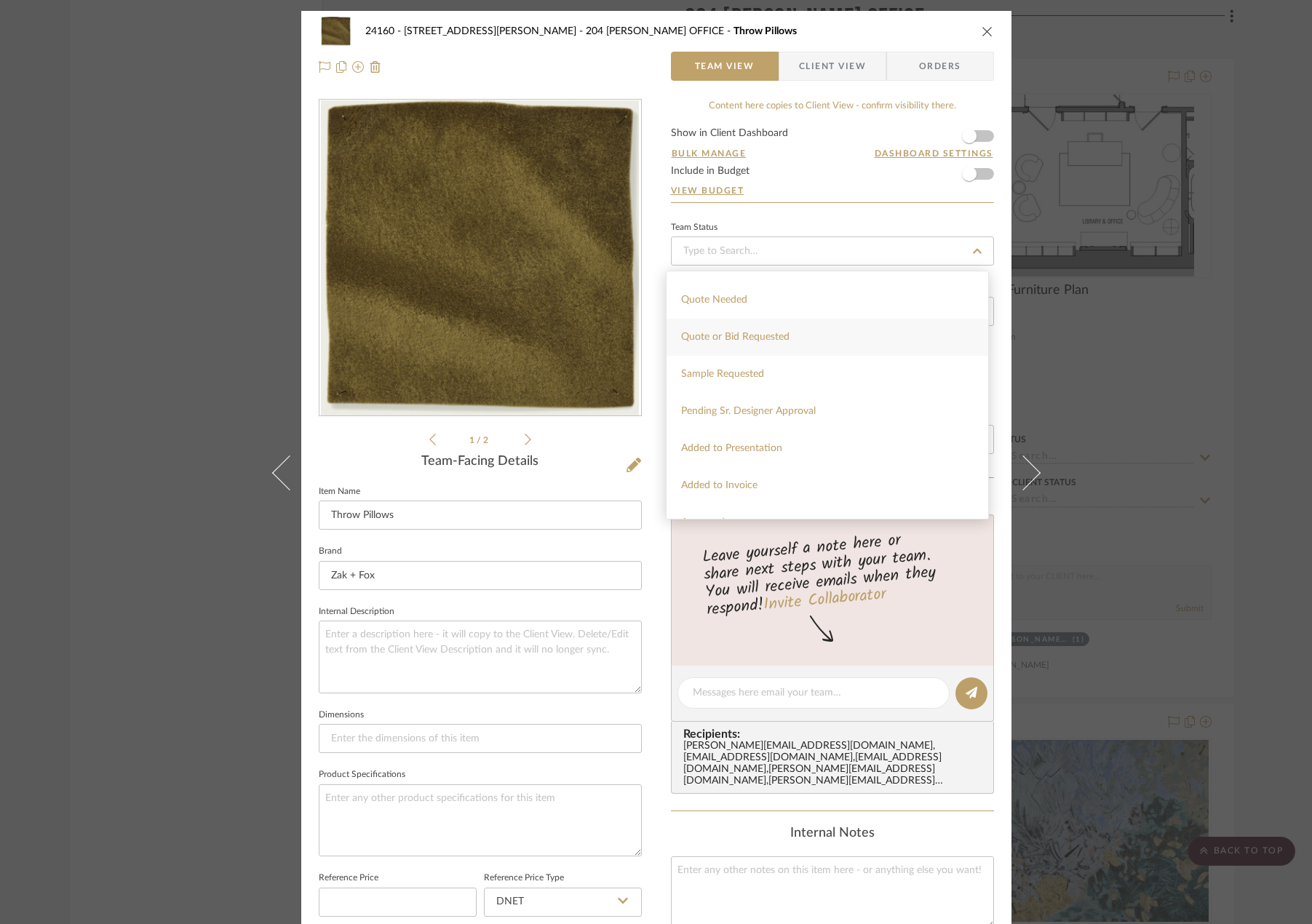
click at [841, 329] on div "Quote or Bid Requested" at bounding box center [827, 337] width 322 height 37
type input "[DATE]"
type input "Quote or Bid Requested"
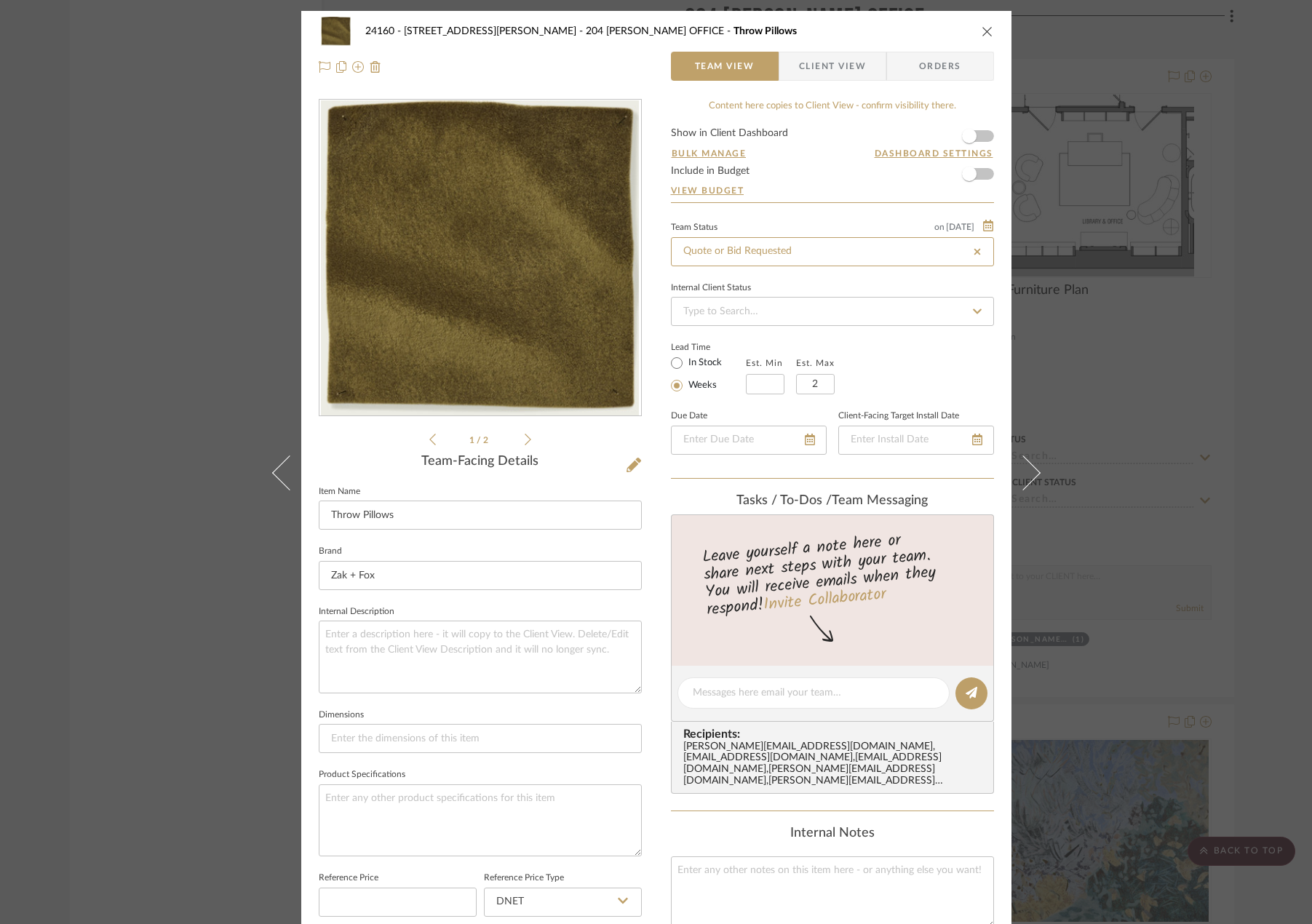
type input "[DATE]"
type input "Quote or Bid Requested"
click at [539, 614] on fieldset "Internal Description" at bounding box center [480, 647] width 323 height 92
click at [819, 379] on input "2" at bounding box center [815, 383] width 38 height 20
drag, startPoint x: 511, startPoint y: 644, endPoint x: 511, endPoint y: 487, distance: 157.0
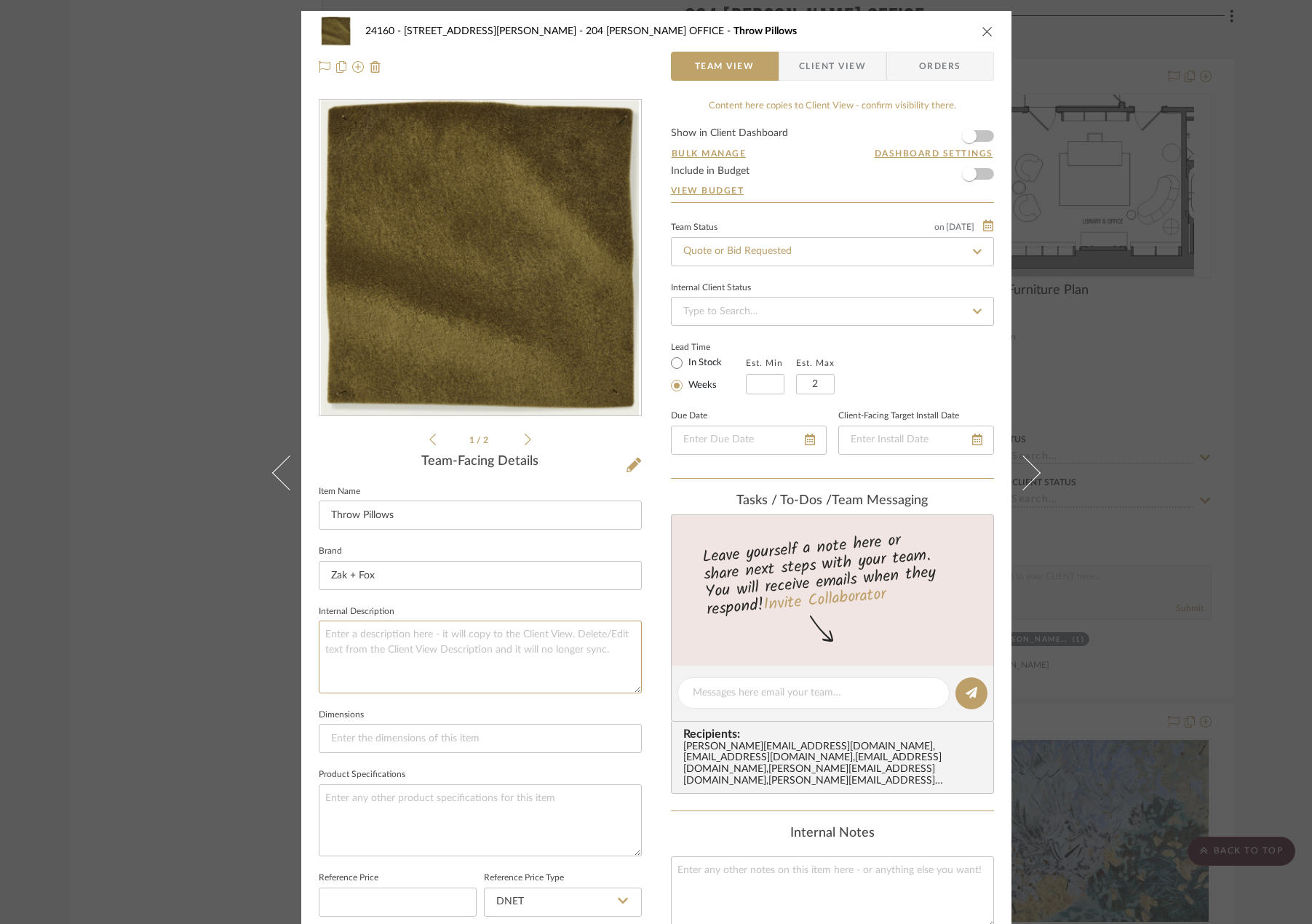
click at [511, 644] on textarea at bounding box center [480, 656] width 323 height 72
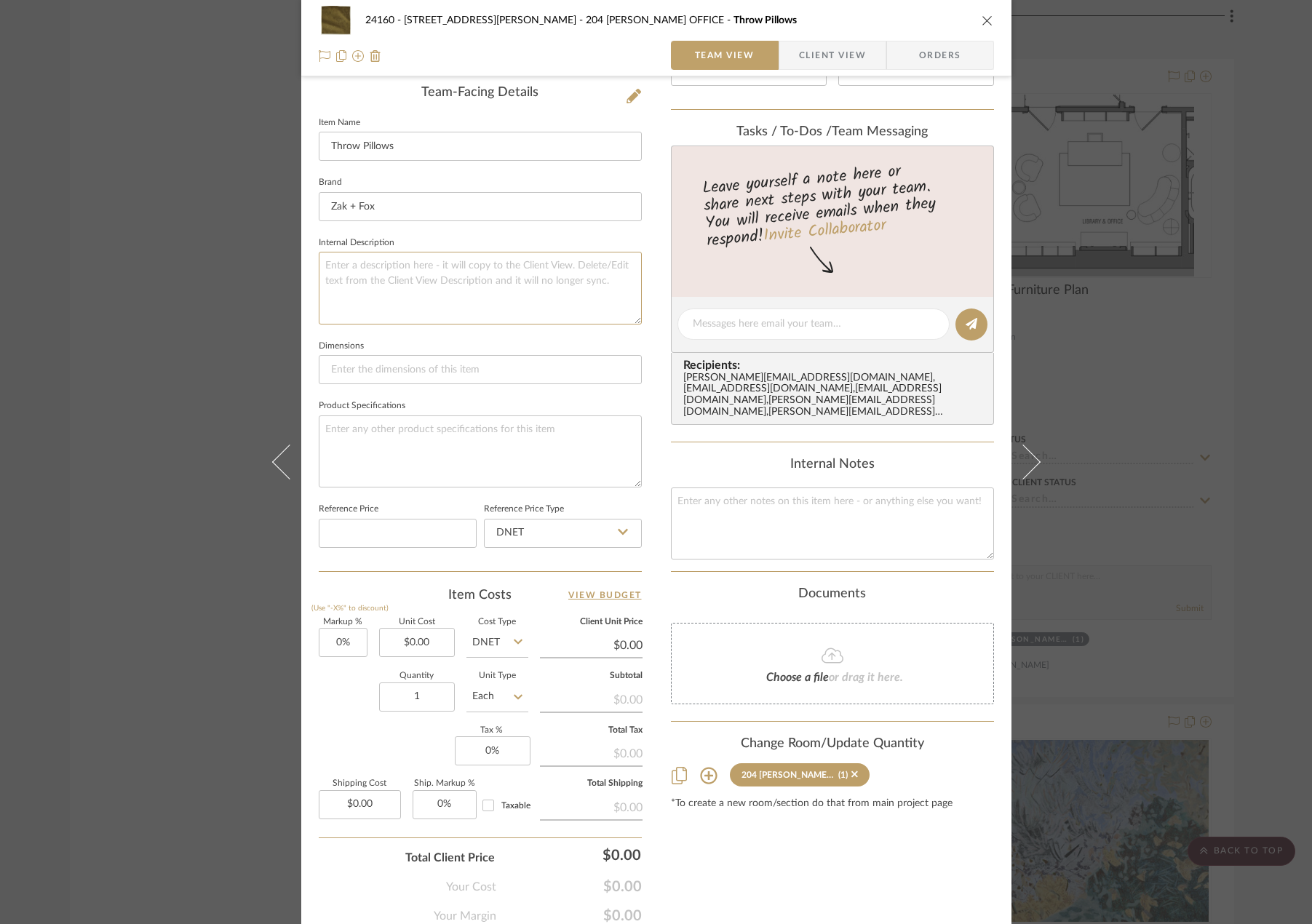
scroll to position [427, 0]
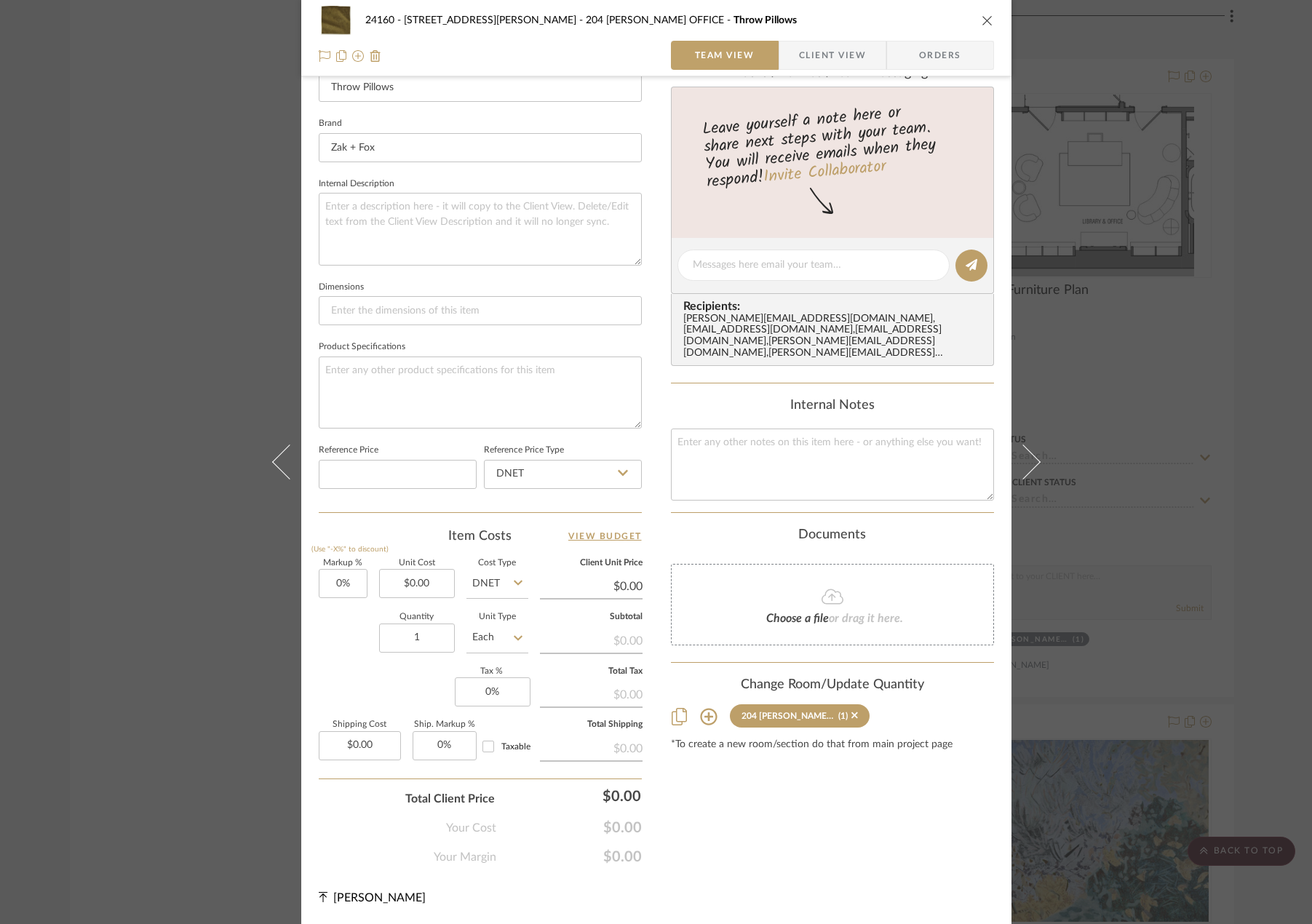
click at [825, 54] on span "Client View" at bounding box center [833, 55] width 67 height 29
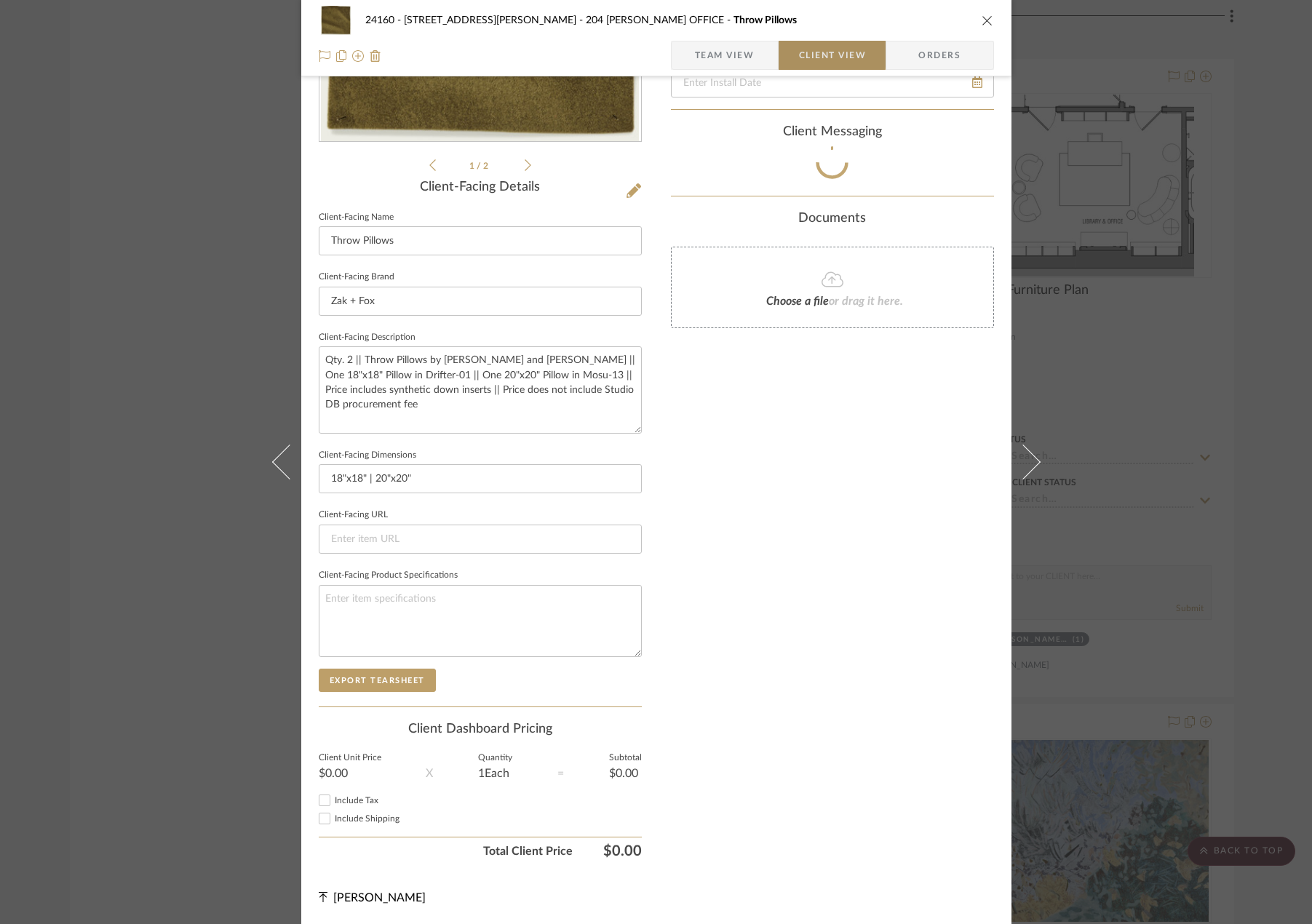
scroll to position [274, 0]
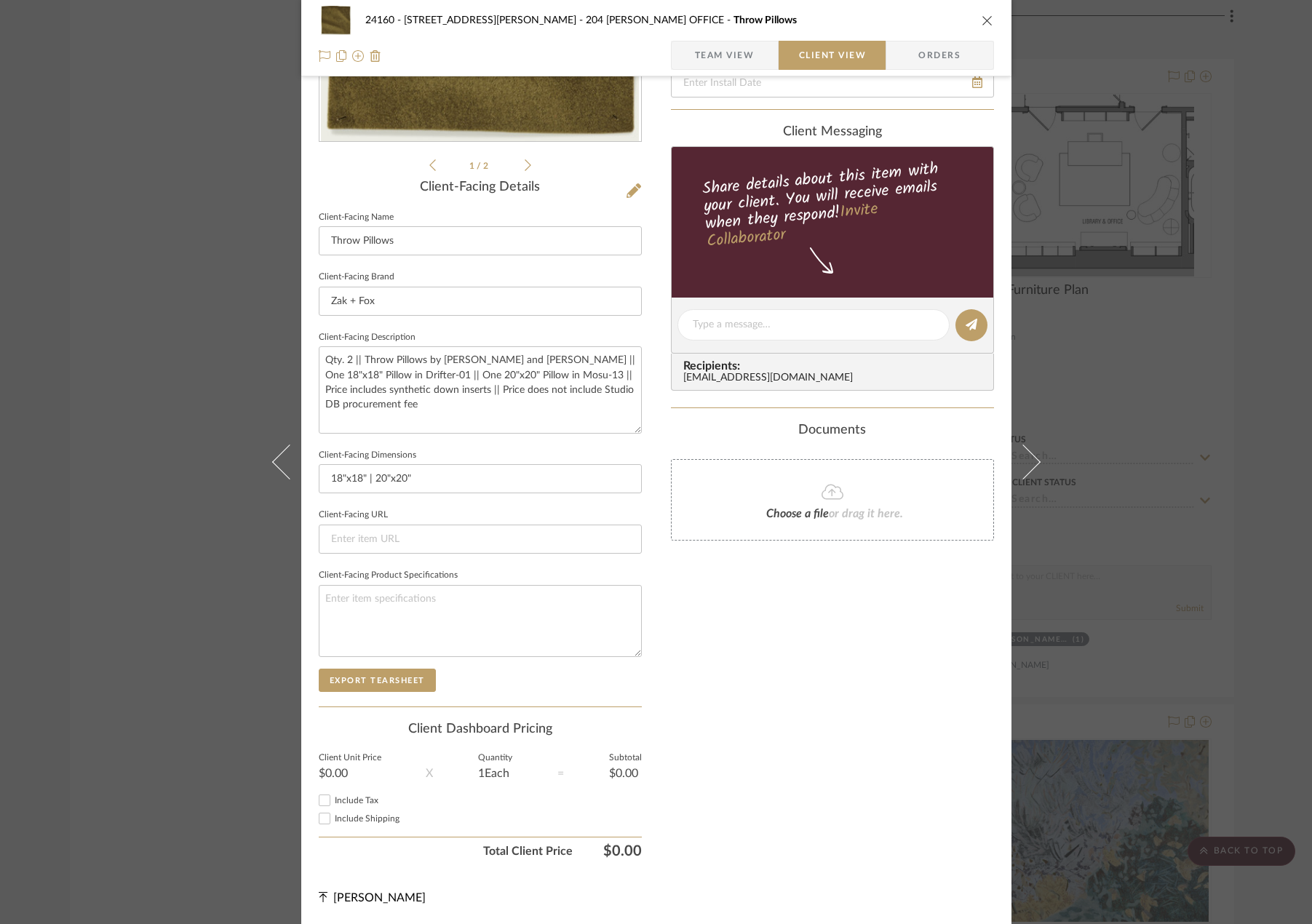
click at [1144, 405] on div "24160 - [STREET_ADDRESS] - [PERSON_NAME] 204 [PERSON_NAME] OFFICE Throw Pillows…" at bounding box center [656, 462] width 1312 height 924
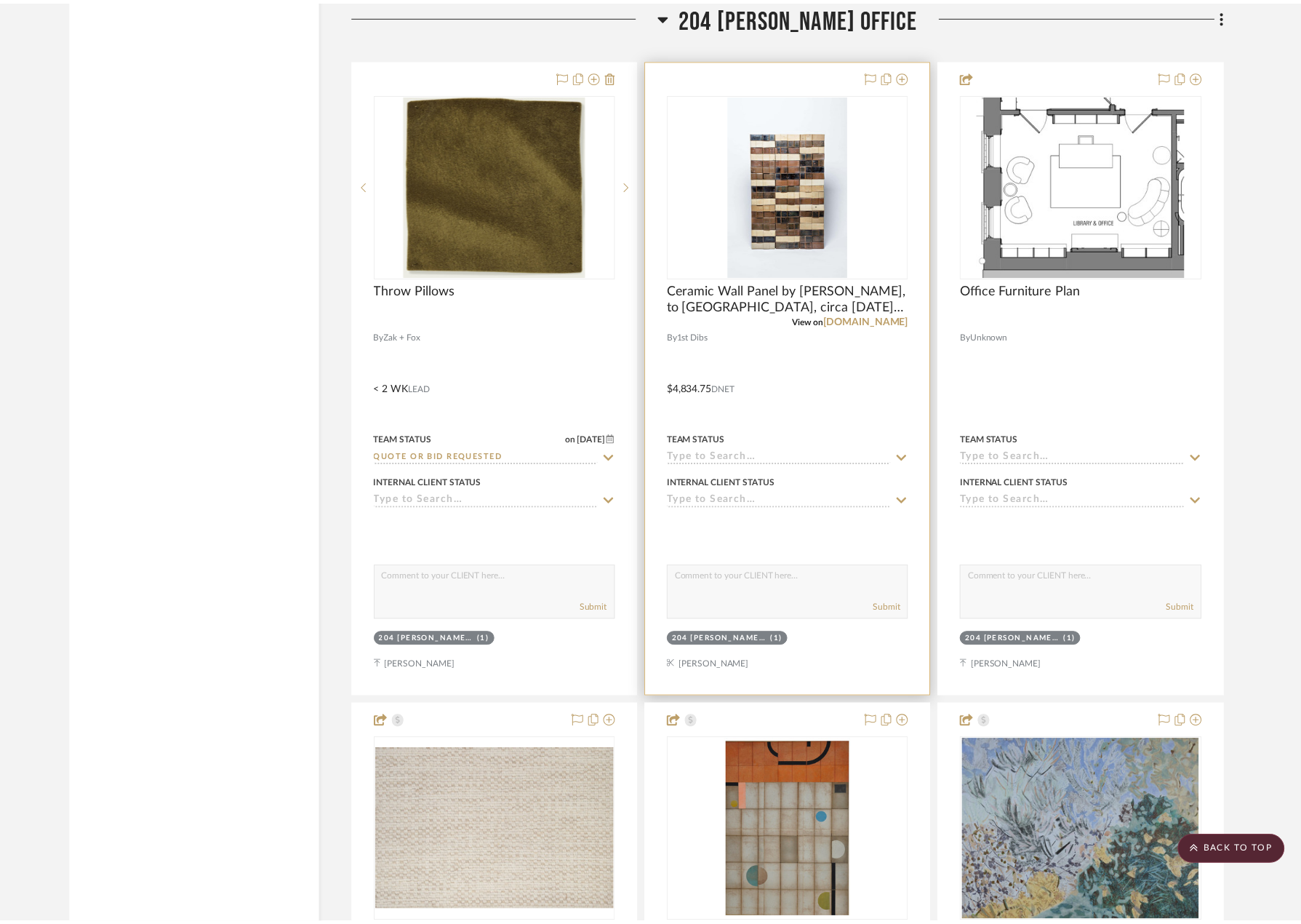
scroll to position [3634, 0]
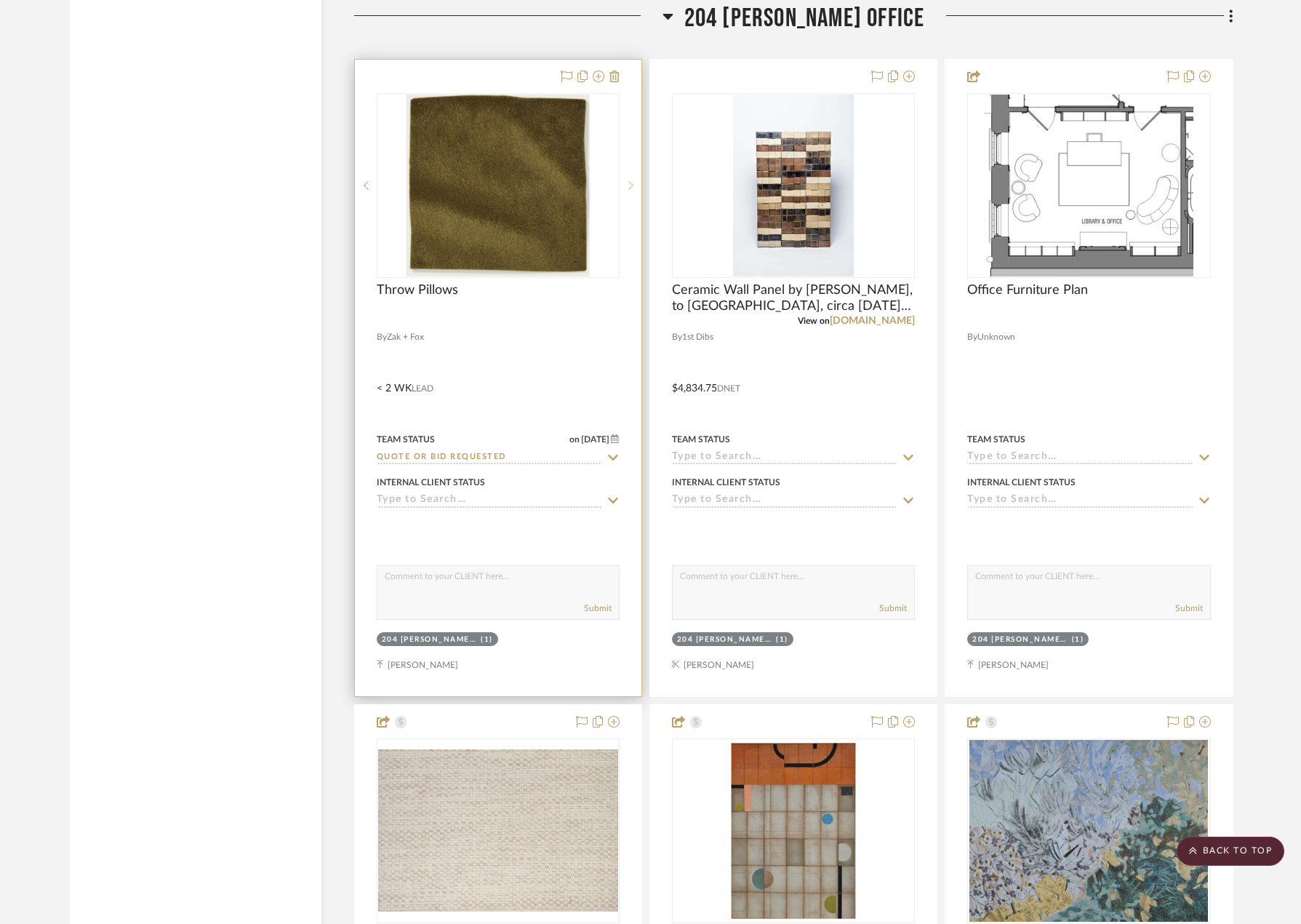
click at [635, 195] on div at bounding box center [630, 185] width 22 height 184
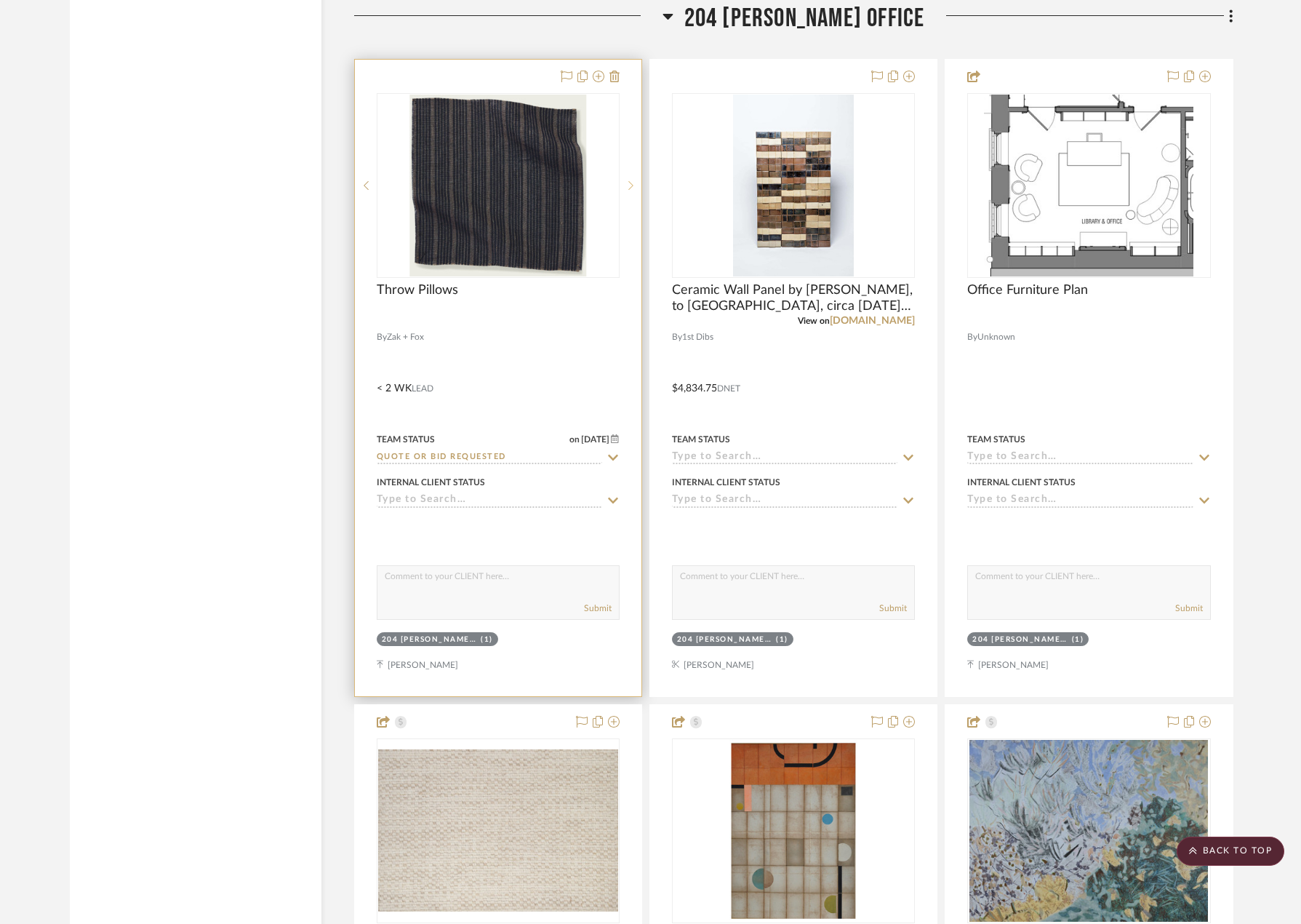
click at [635, 194] on div at bounding box center [630, 185] width 22 height 184
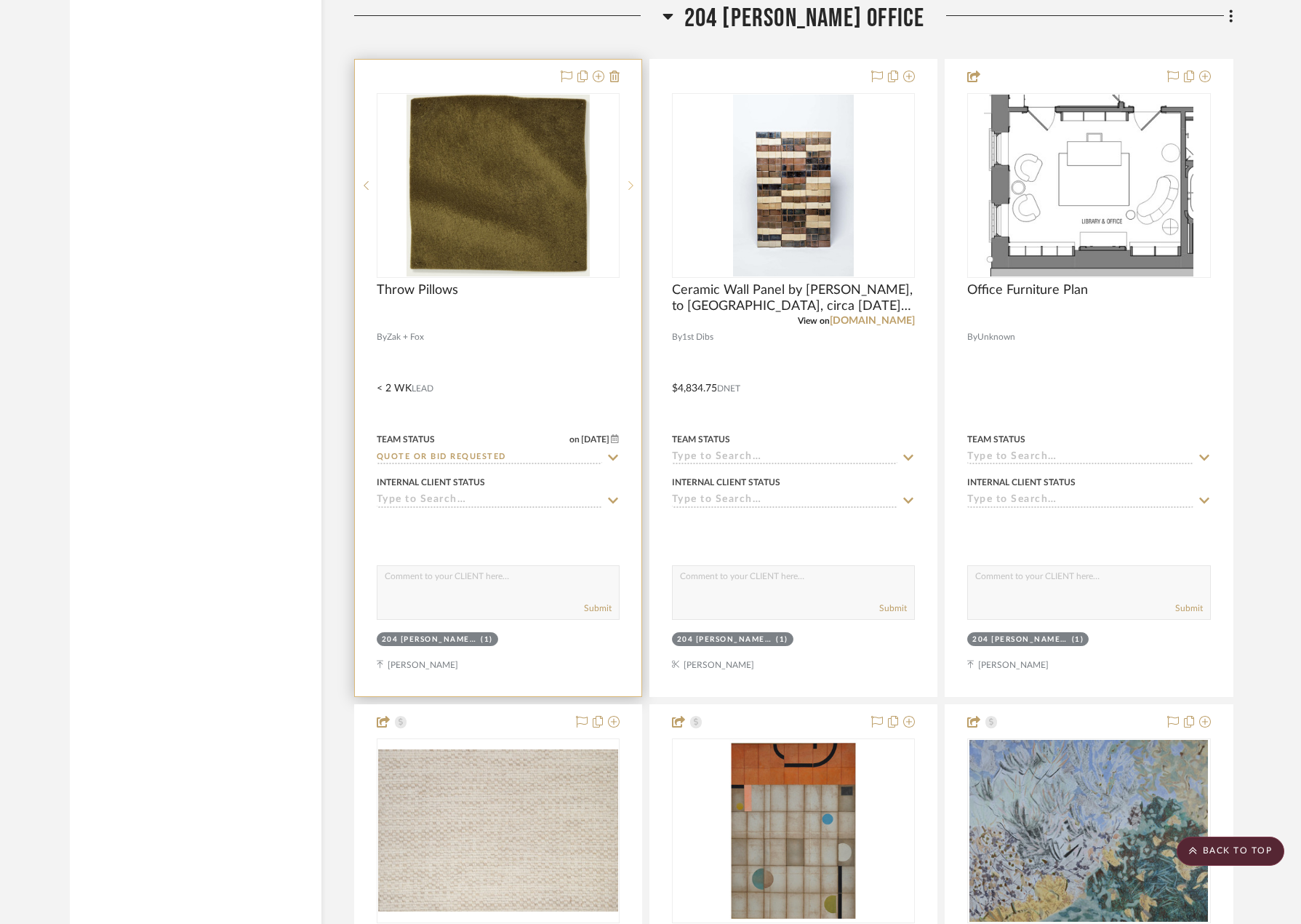
click at [635, 194] on div at bounding box center [630, 185] width 22 height 184
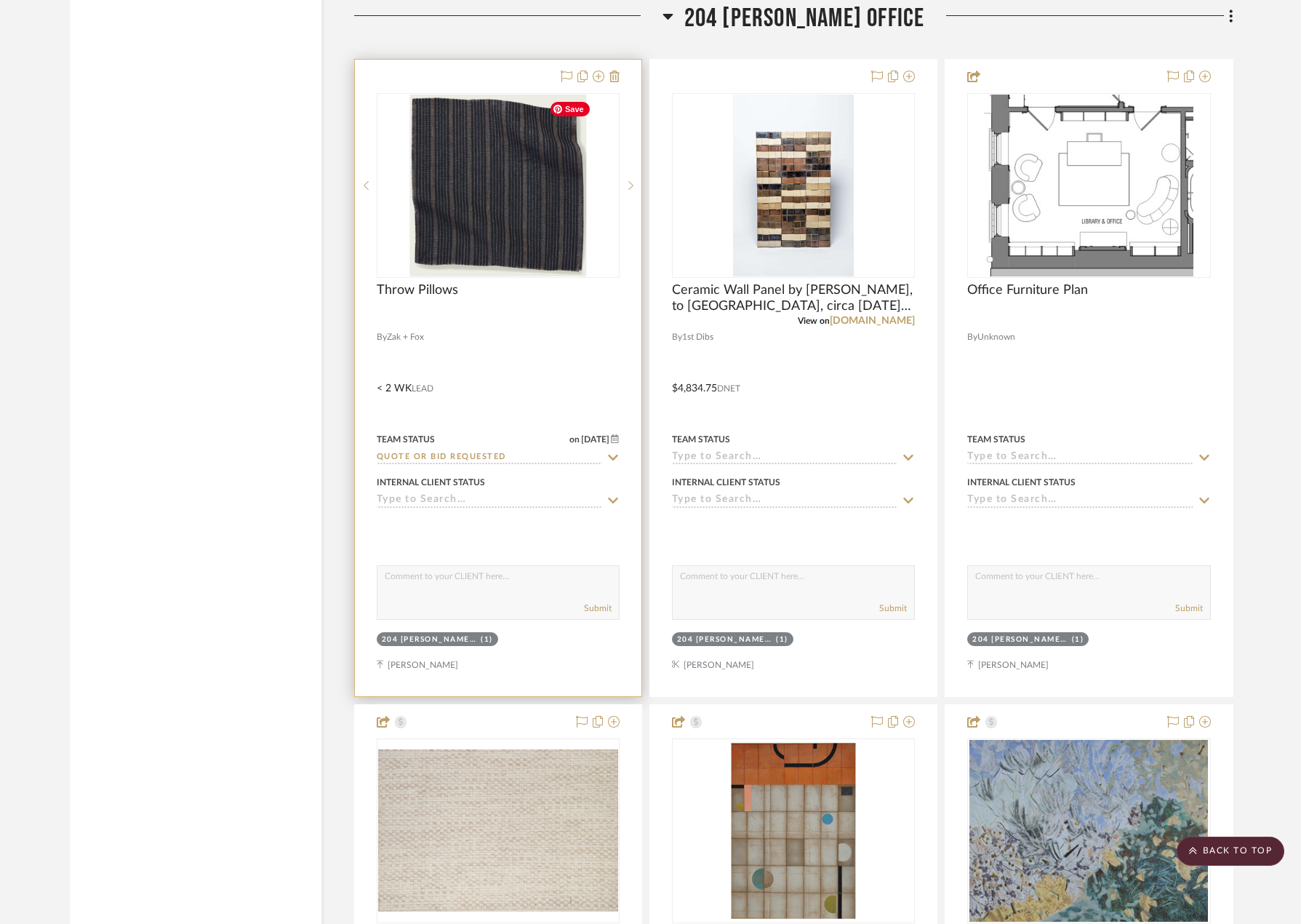
click at [560, 363] on div at bounding box center [498, 378] width 287 height 636
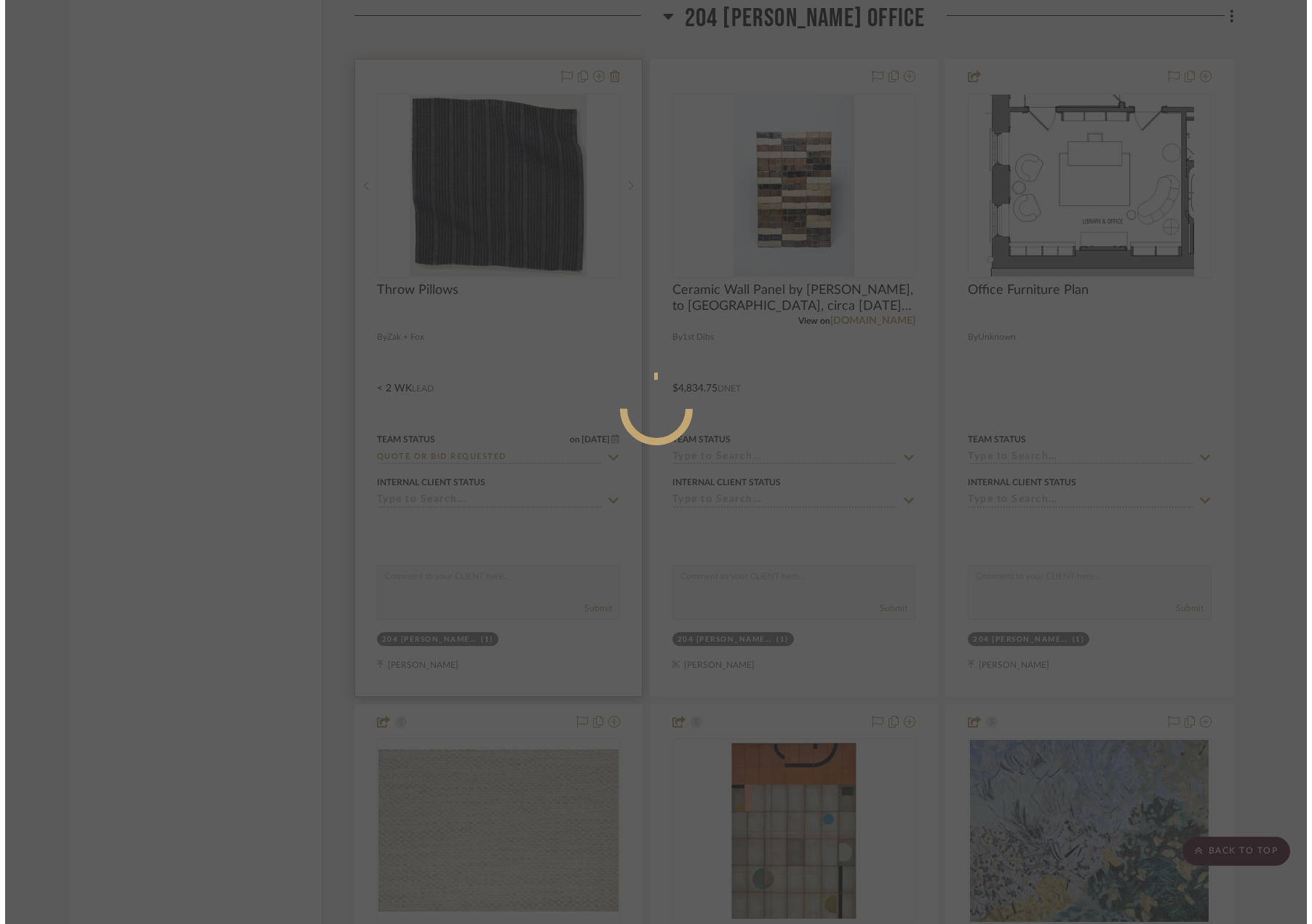
scroll to position [0, 0]
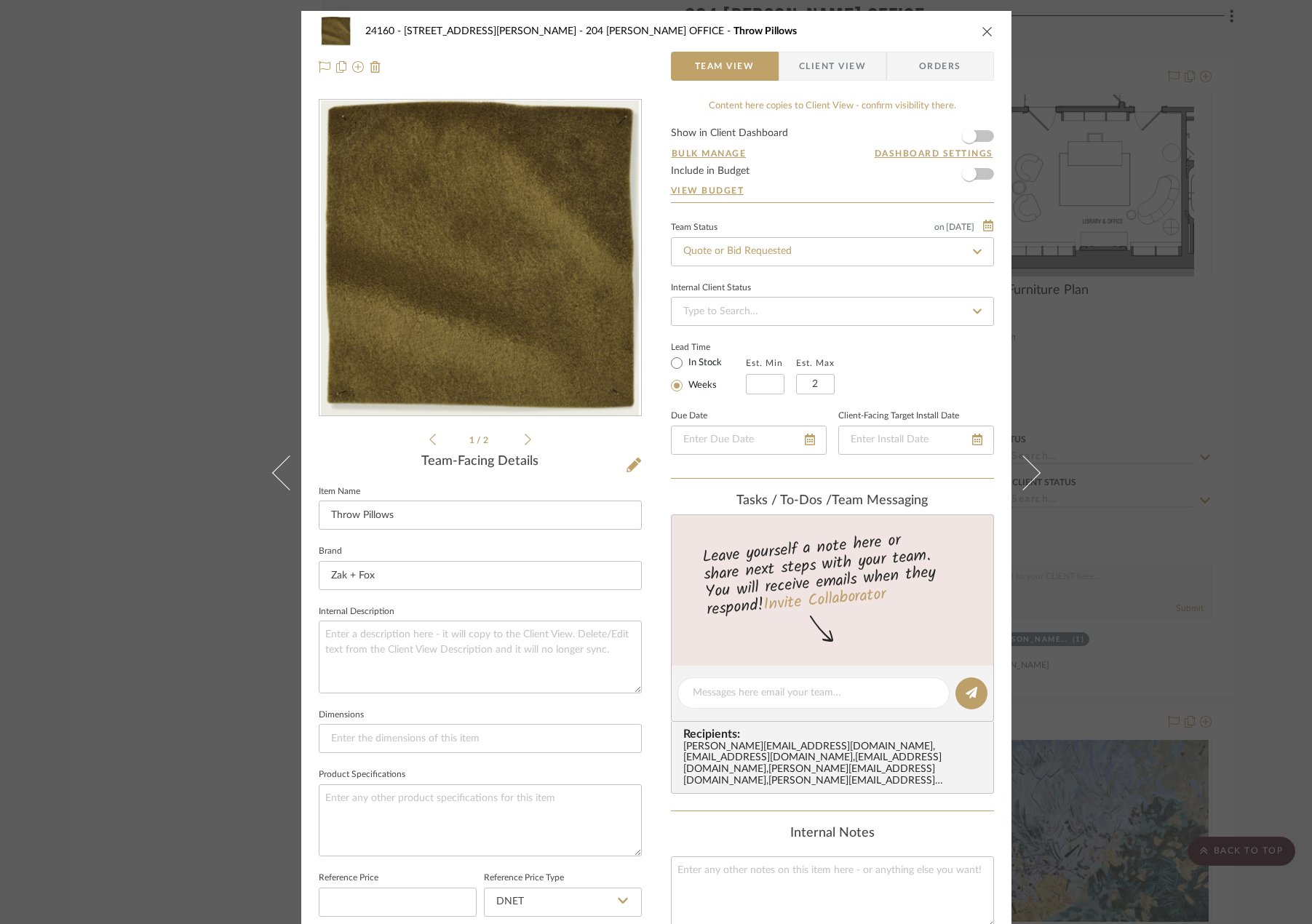
click at [812, 50] on div "24160 - [STREET_ADDRESS] - [PERSON_NAME] 204 [PERSON_NAME] OFFICE Throw Pillows…" at bounding box center [656, 50] width 710 height 77
click at [813, 58] on span "Client View" at bounding box center [833, 66] width 67 height 29
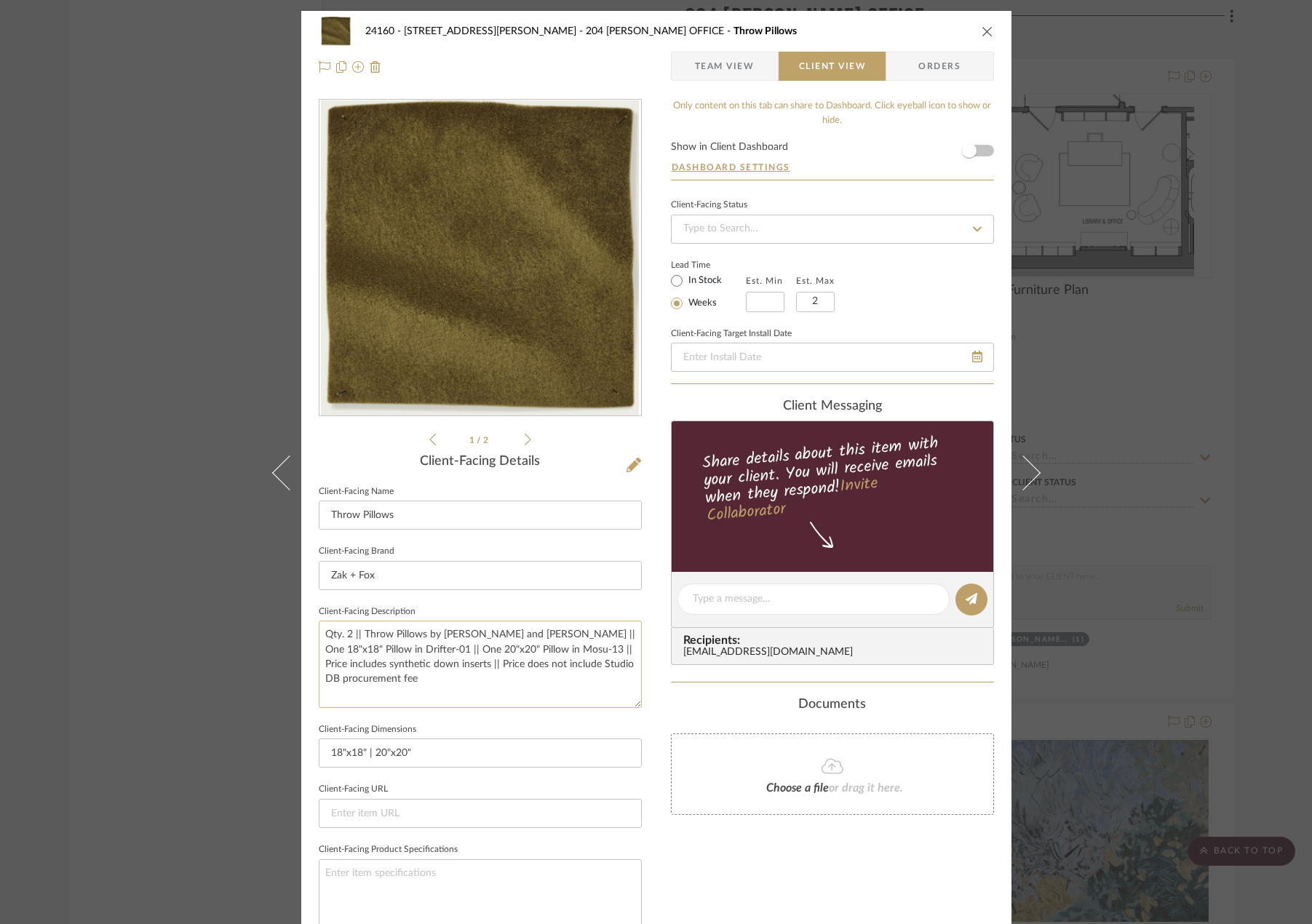
click at [441, 648] on textarea "Qty. 2 || Throw Pillows by [PERSON_NAME] and [PERSON_NAME] || One 18"x18" Pillo…" at bounding box center [480, 664] width 323 height 86
click at [443, 688] on textarea "Qty. 2 || Throw Pillows by [PERSON_NAME] and [PERSON_NAME] || One 18"x18" Pillo…" at bounding box center [480, 664] width 323 height 86
click at [1140, 577] on div "24160 - [STREET_ADDRESS] - [PERSON_NAME] 204 [PERSON_NAME] OFFICE Throw Pillows…" at bounding box center [656, 462] width 1312 height 924
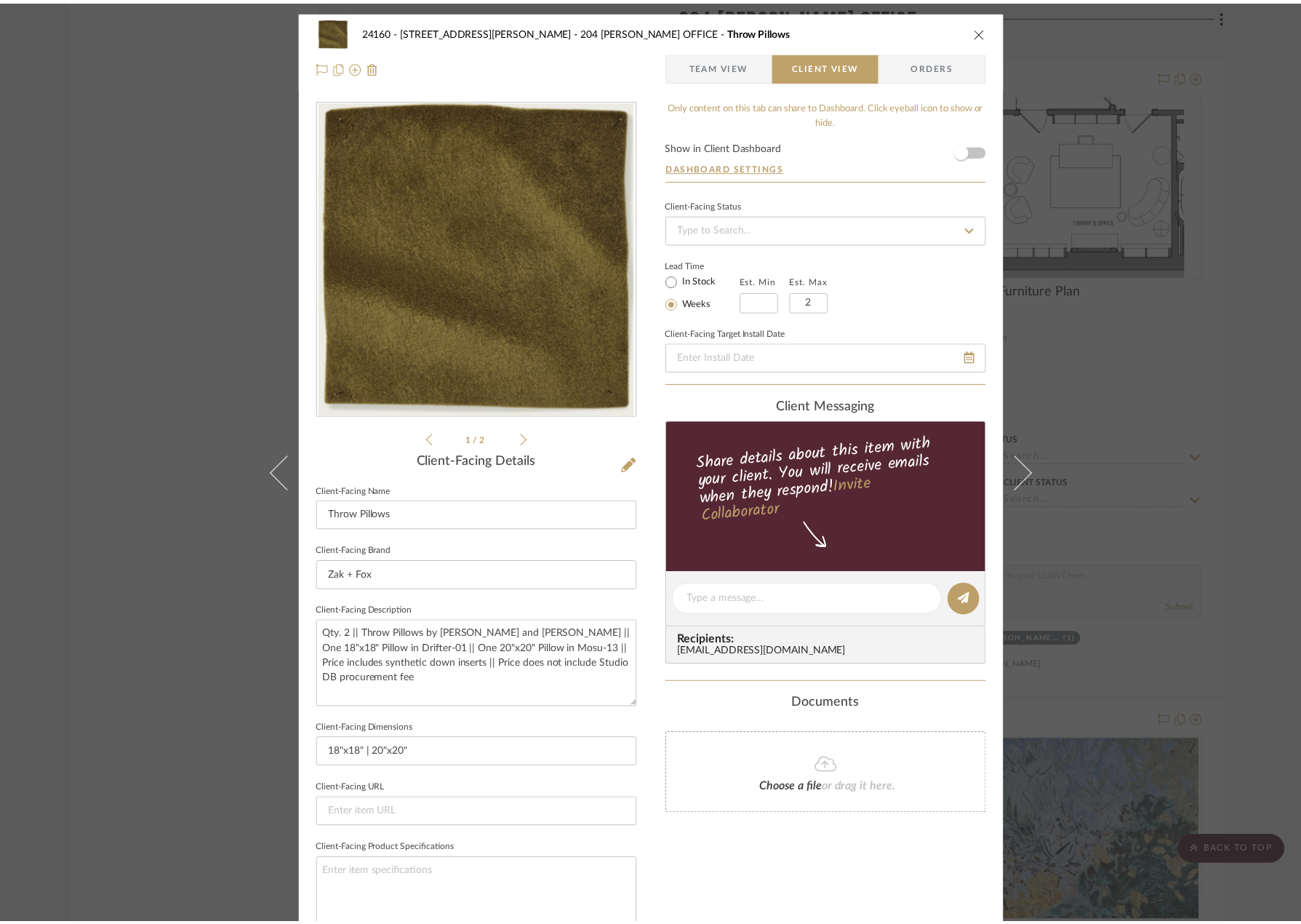
scroll to position [3634, 0]
